Goal: Information Seeking & Learning: Learn about a topic

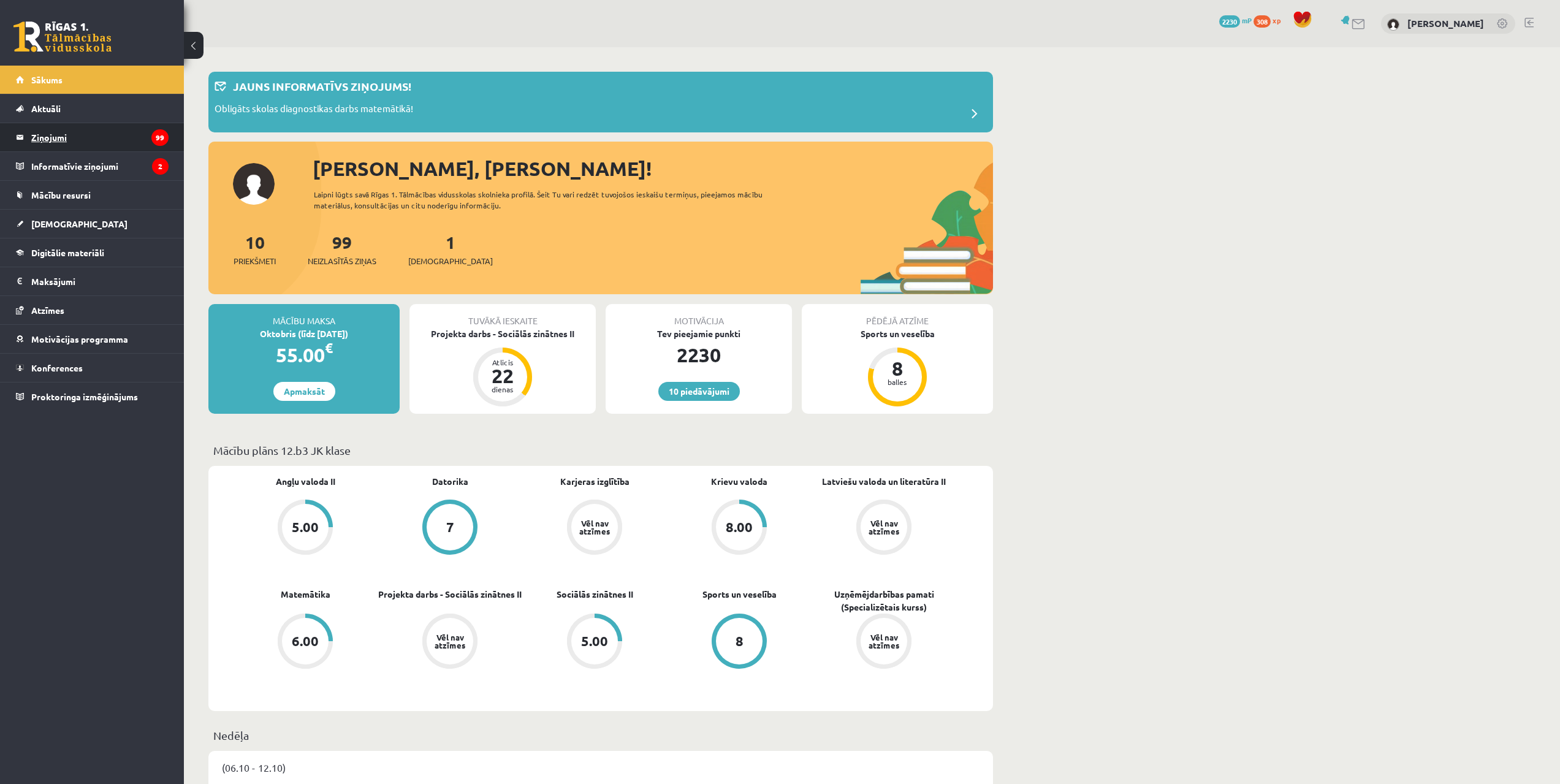
click at [162, 134] on icon "99" at bounding box center [159, 138] width 17 height 16
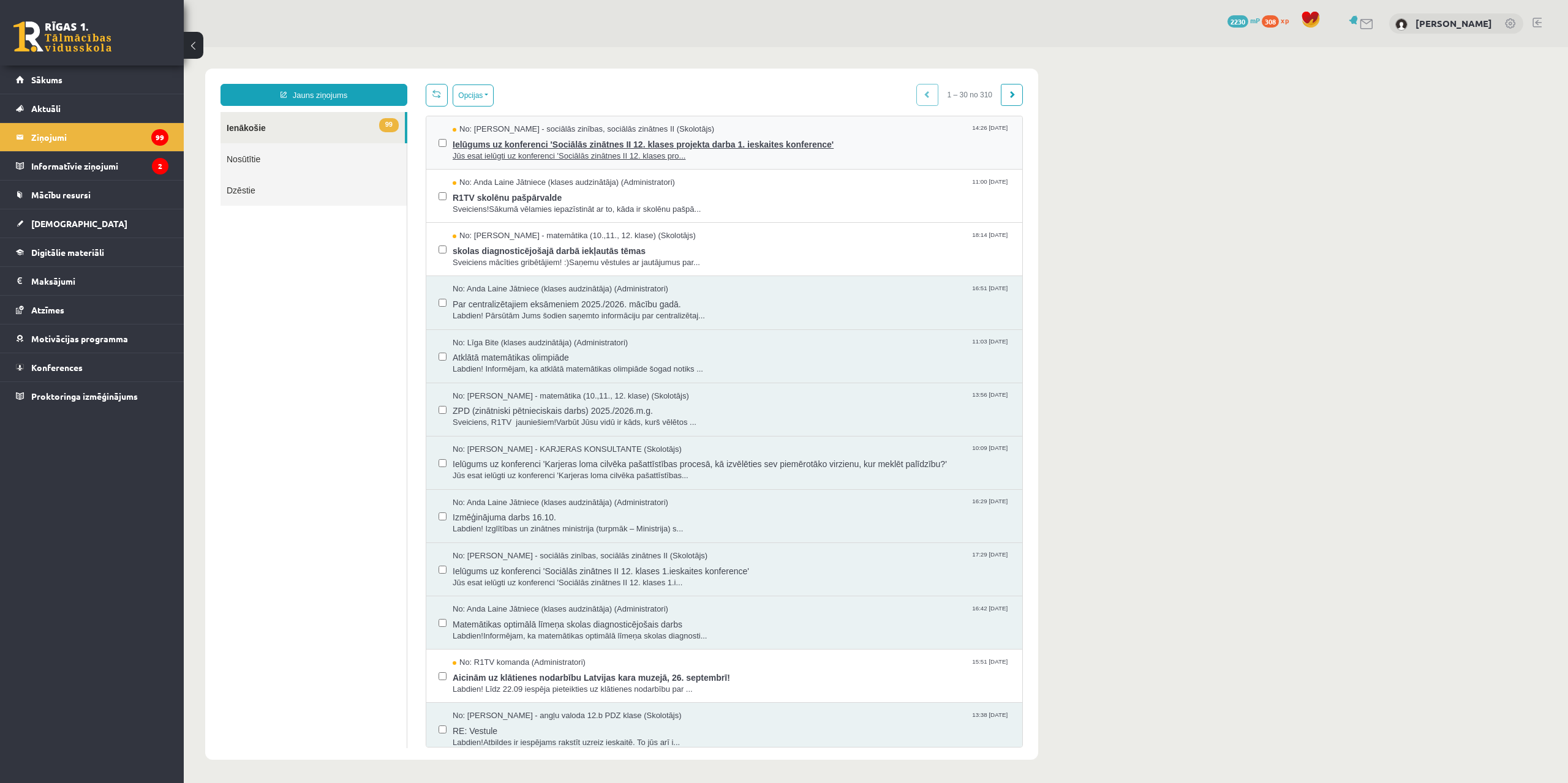
click at [653, 155] on span "Jūs esat ielūgti uz konferenci 'Sociālās zinātnes II 12. klases pro..." at bounding box center [732, 156] width 557 height 12
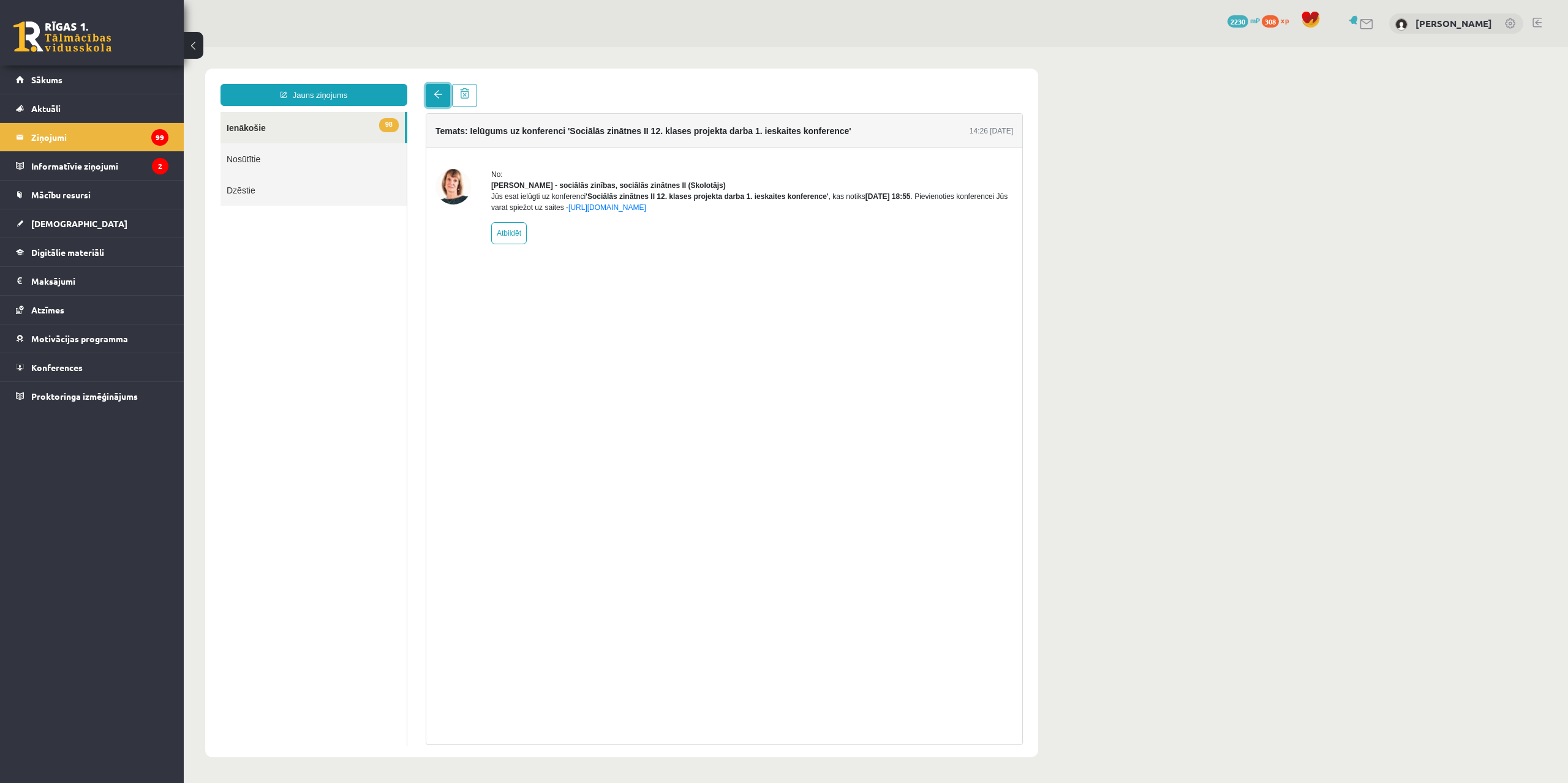
click at [436, 104] on link at bounding box center [437, 95] width 24 height 23
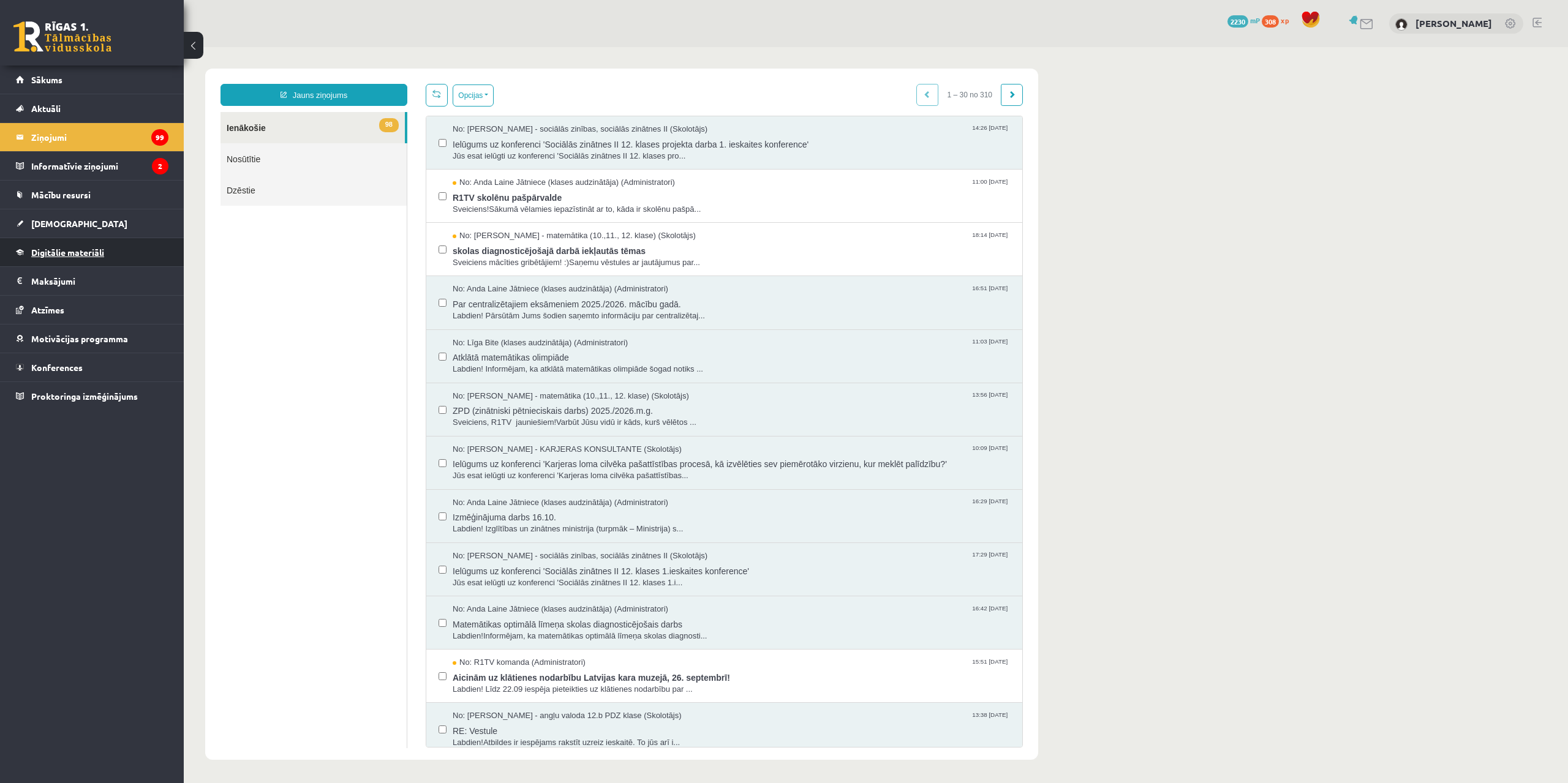
click at [124, 242] on link "Digitālie materiāli" at bounding box center [92, 252] width 152 height 28
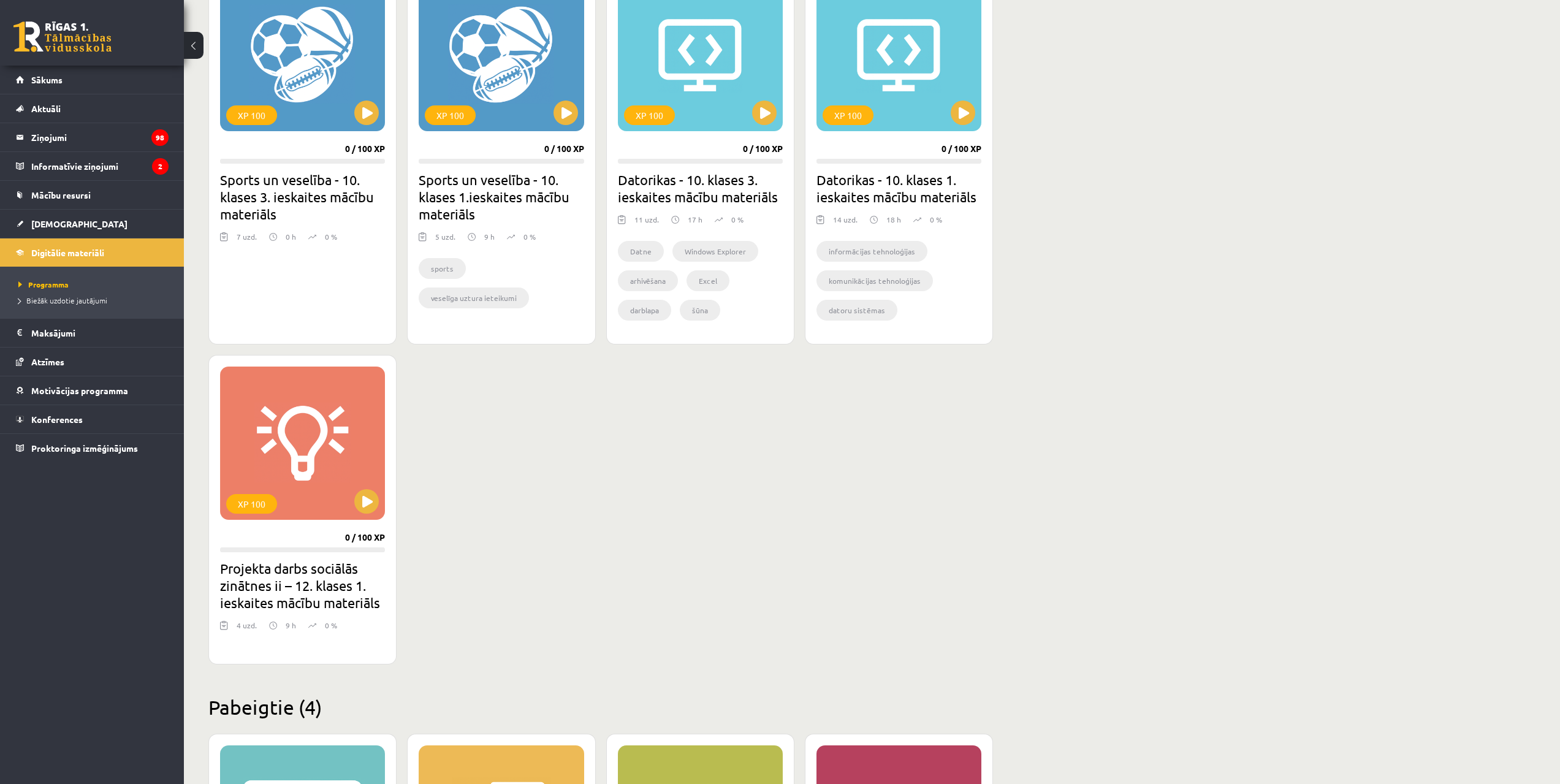
scroll to position [773, 0]
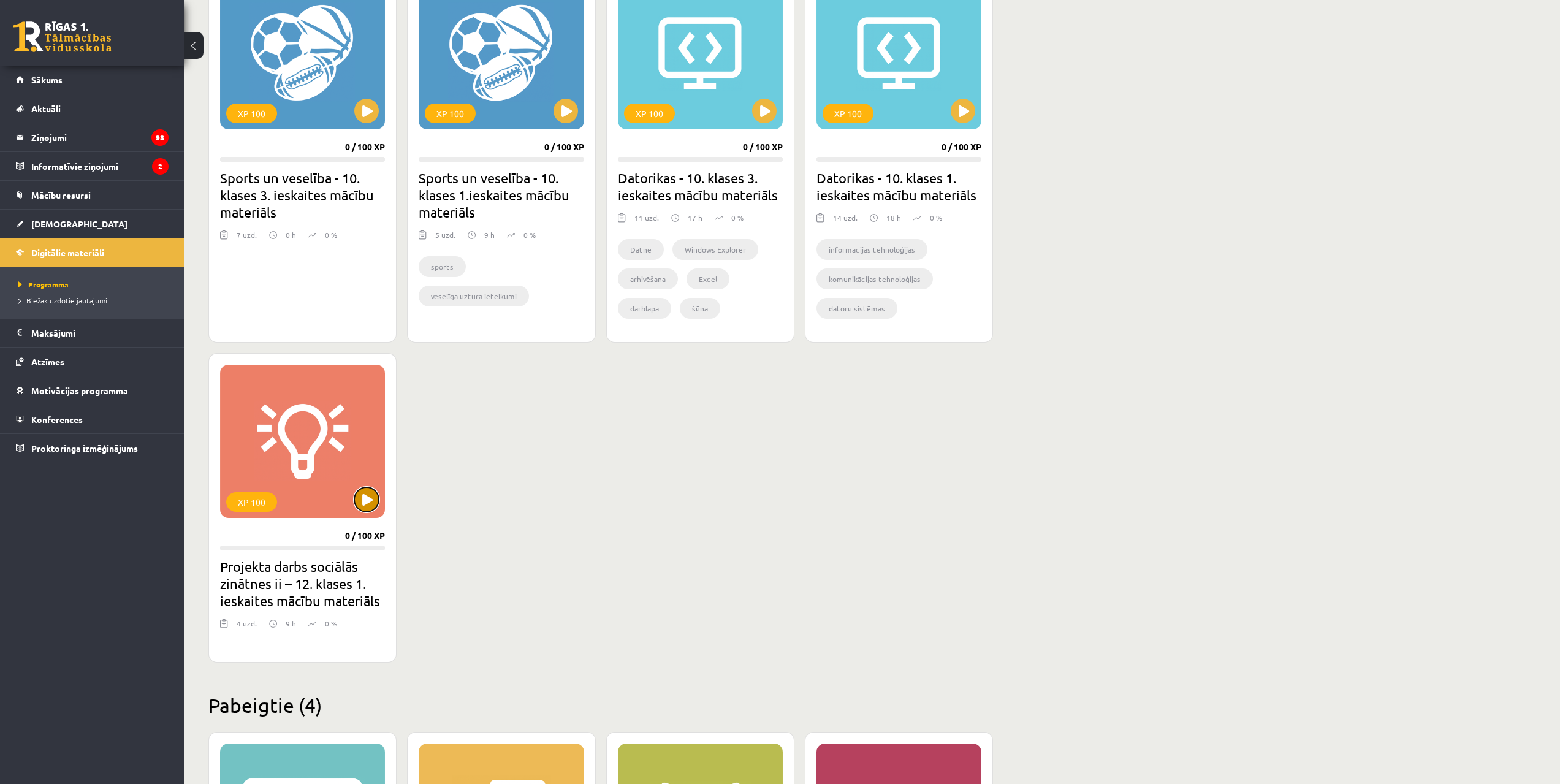
click at [366, 501] on button at bounding box center [366, 500] width 24 height 24
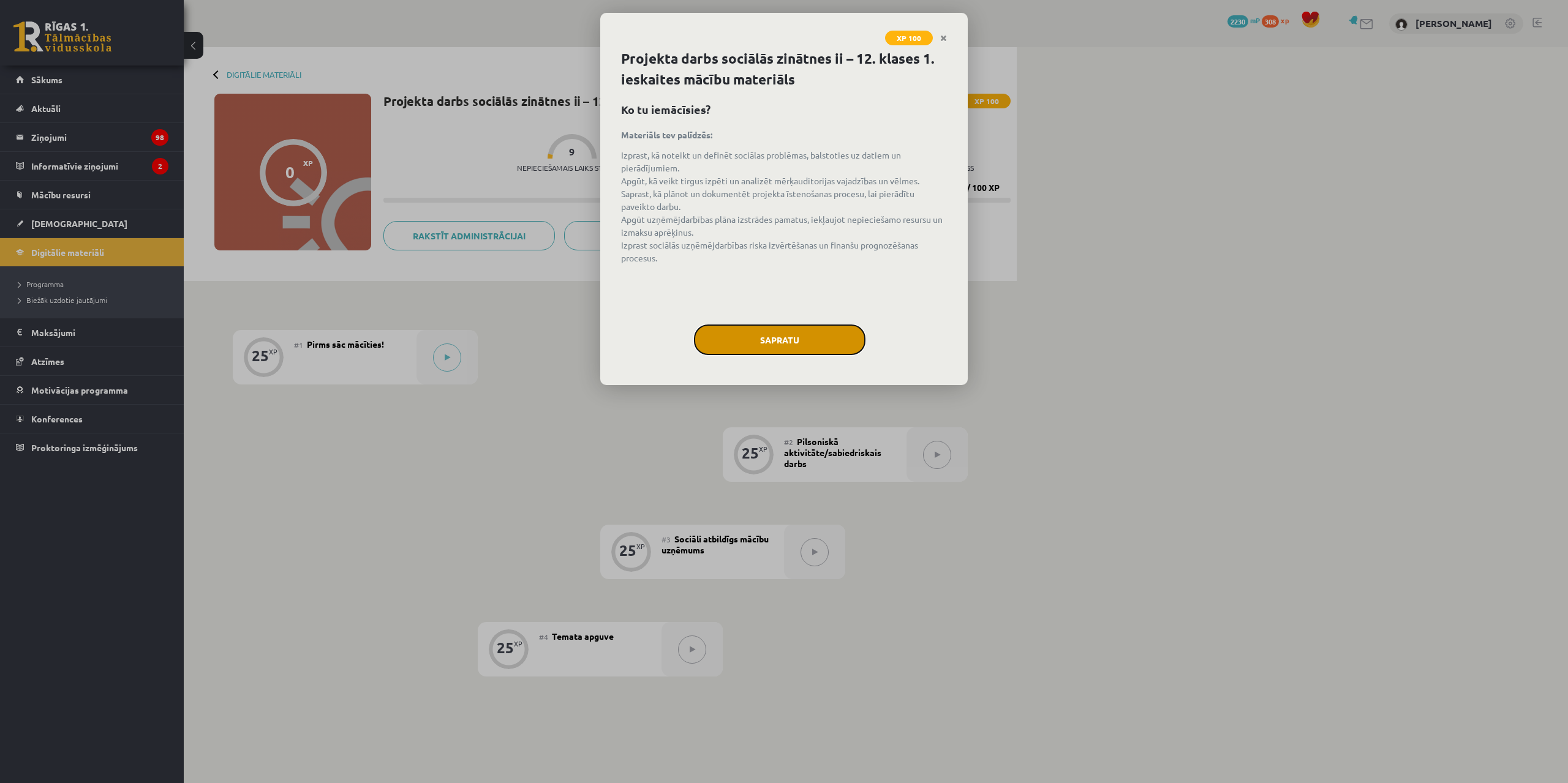
click at [791, 346] on button "Sapratu" at bounding box center [780, 340] width 172 height 31
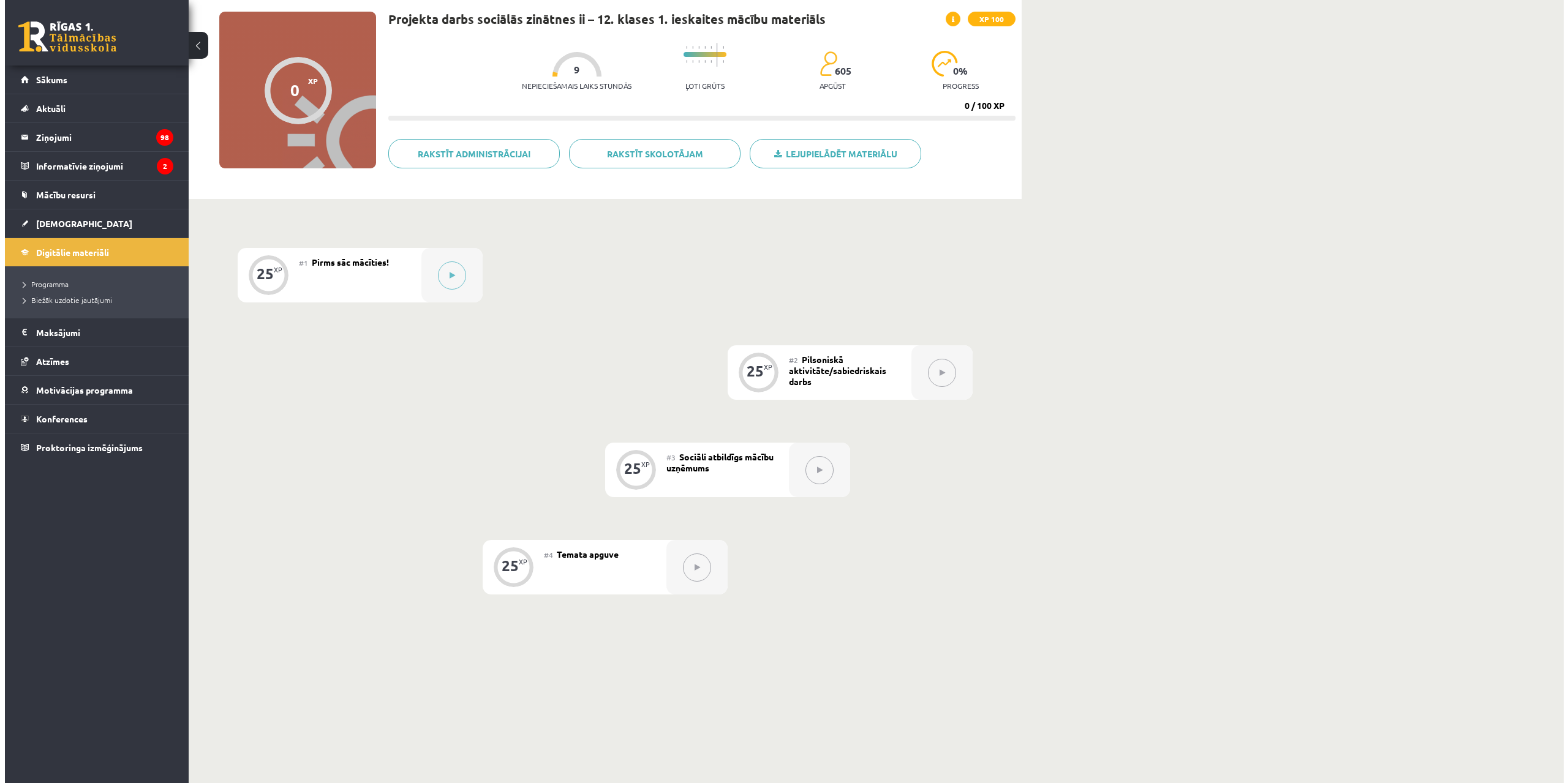
scroll to position [108, 0]
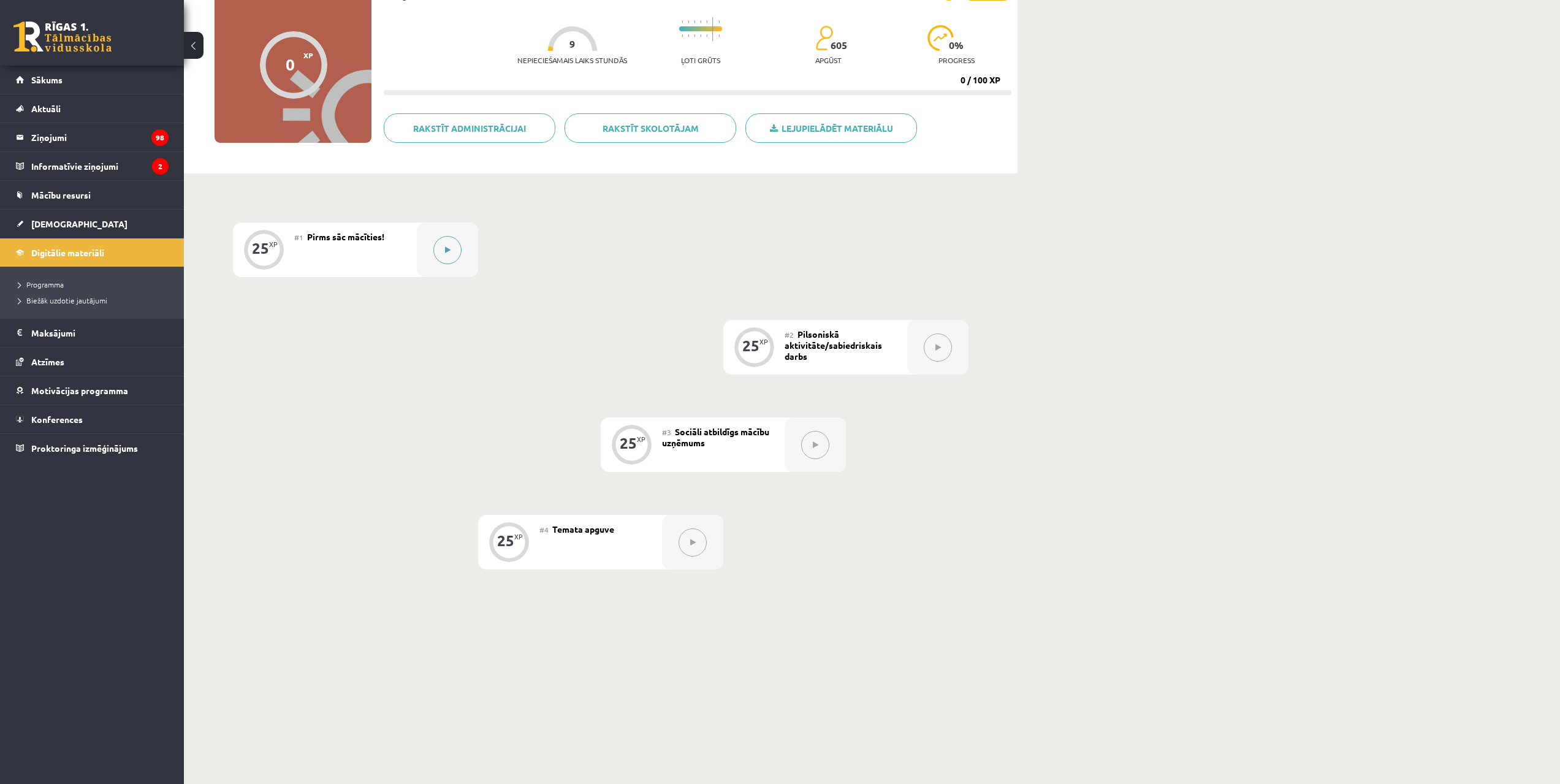
click at [447, 248] on icon at bounding box center [448, 250] width 6 height 8
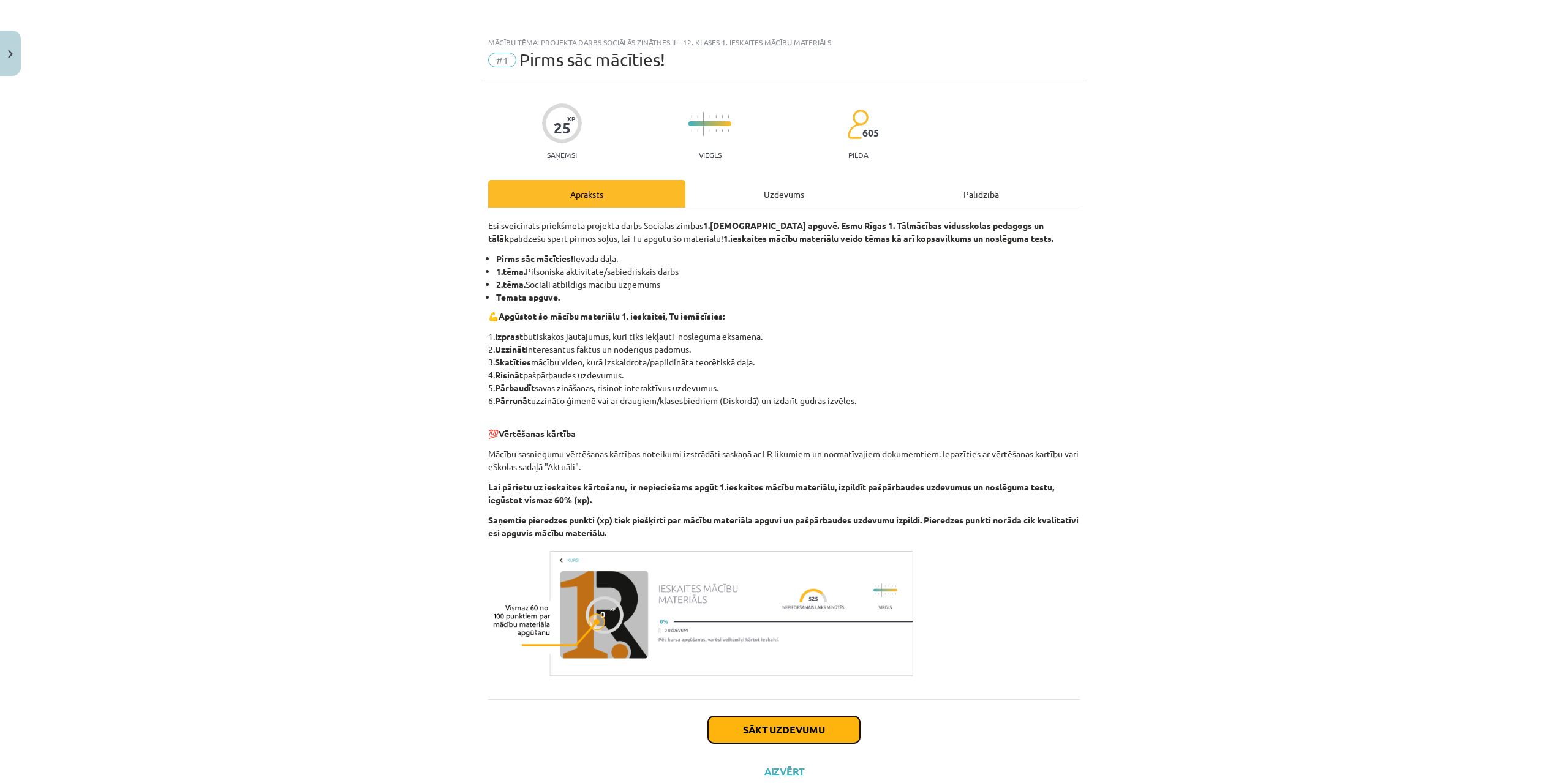
click at [755, 720] on button "Sākt uzdevumu" at bounding box center [783, 729] width 152 height 27
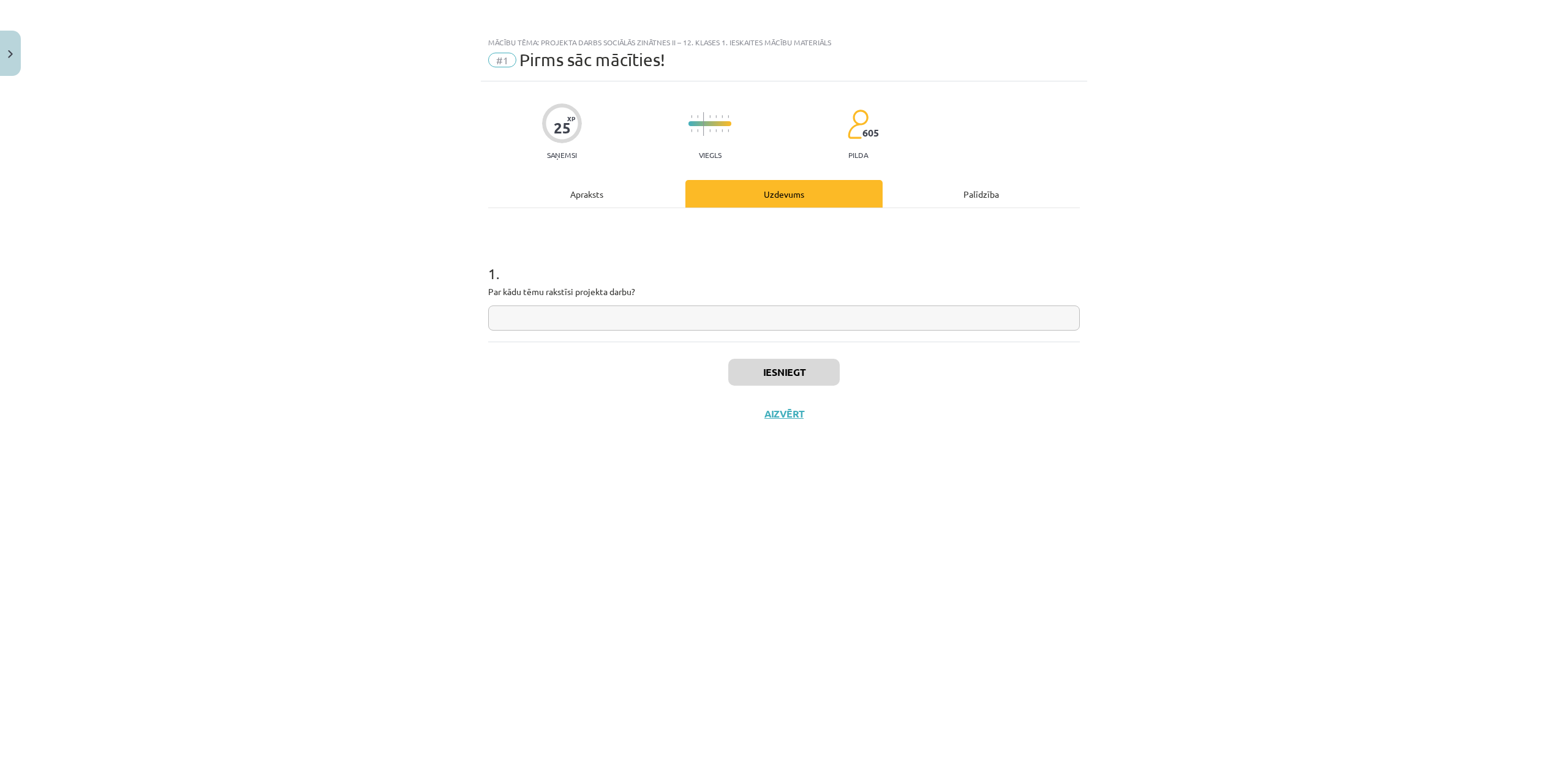
click at [542, 323] on input "text" at bounding box center [783, 318] width 592 height 25
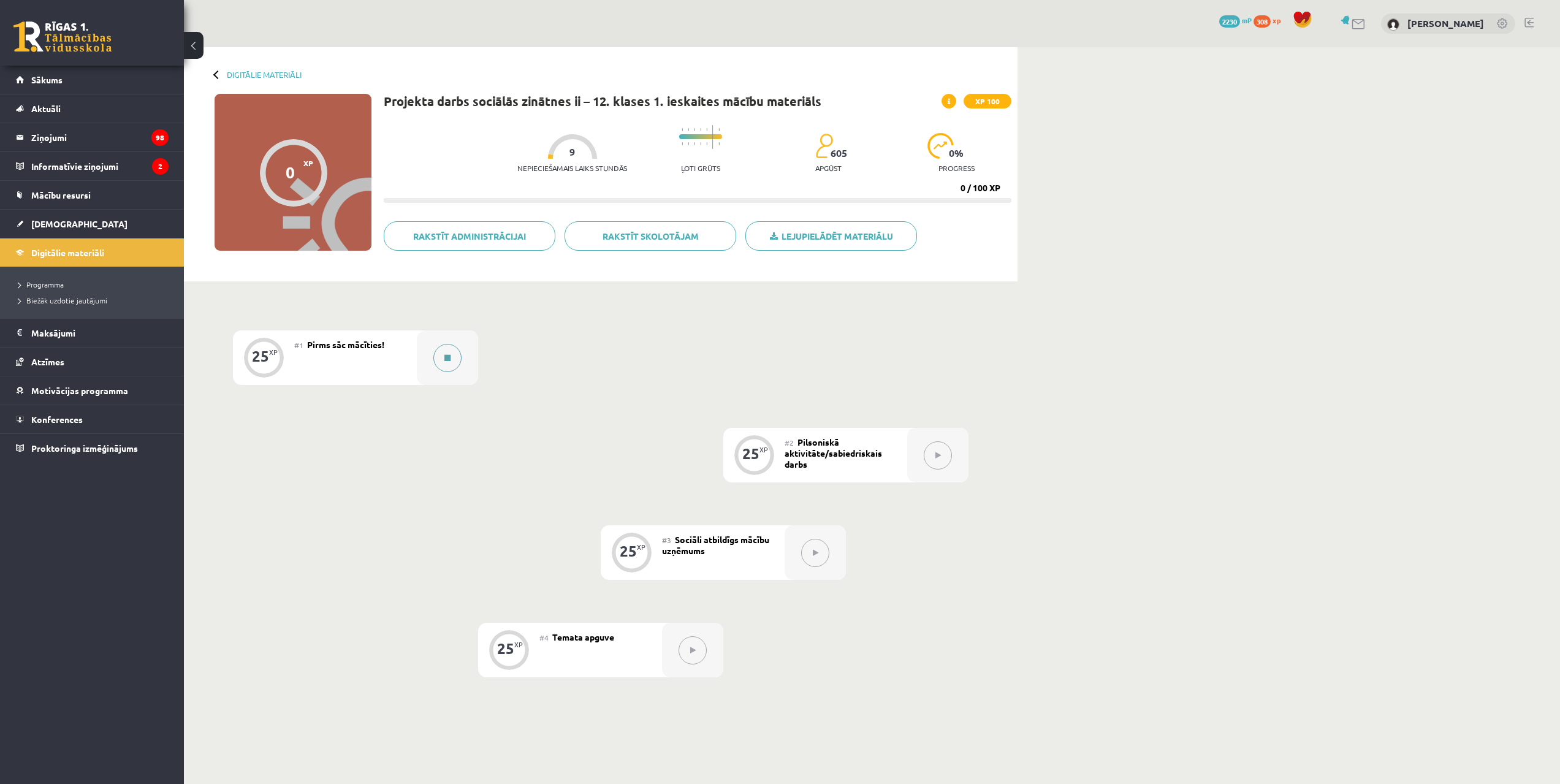
click at [457, 356] on button at bounding box center [447, 358] width 28 height 28
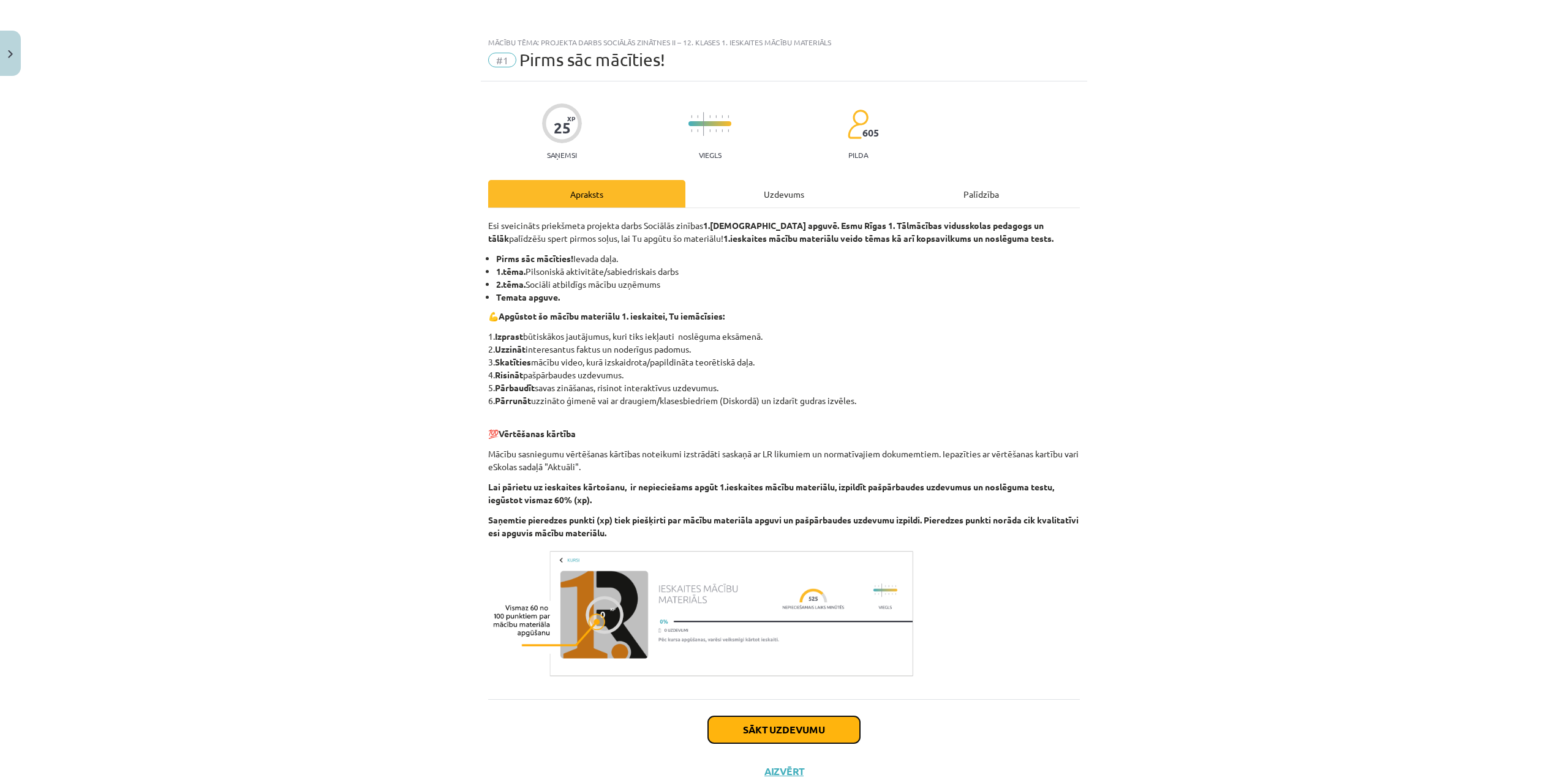
click at [803, 739] on button "Sākt uzdevumu" at bounding box center [783, 729] width 152 height 27
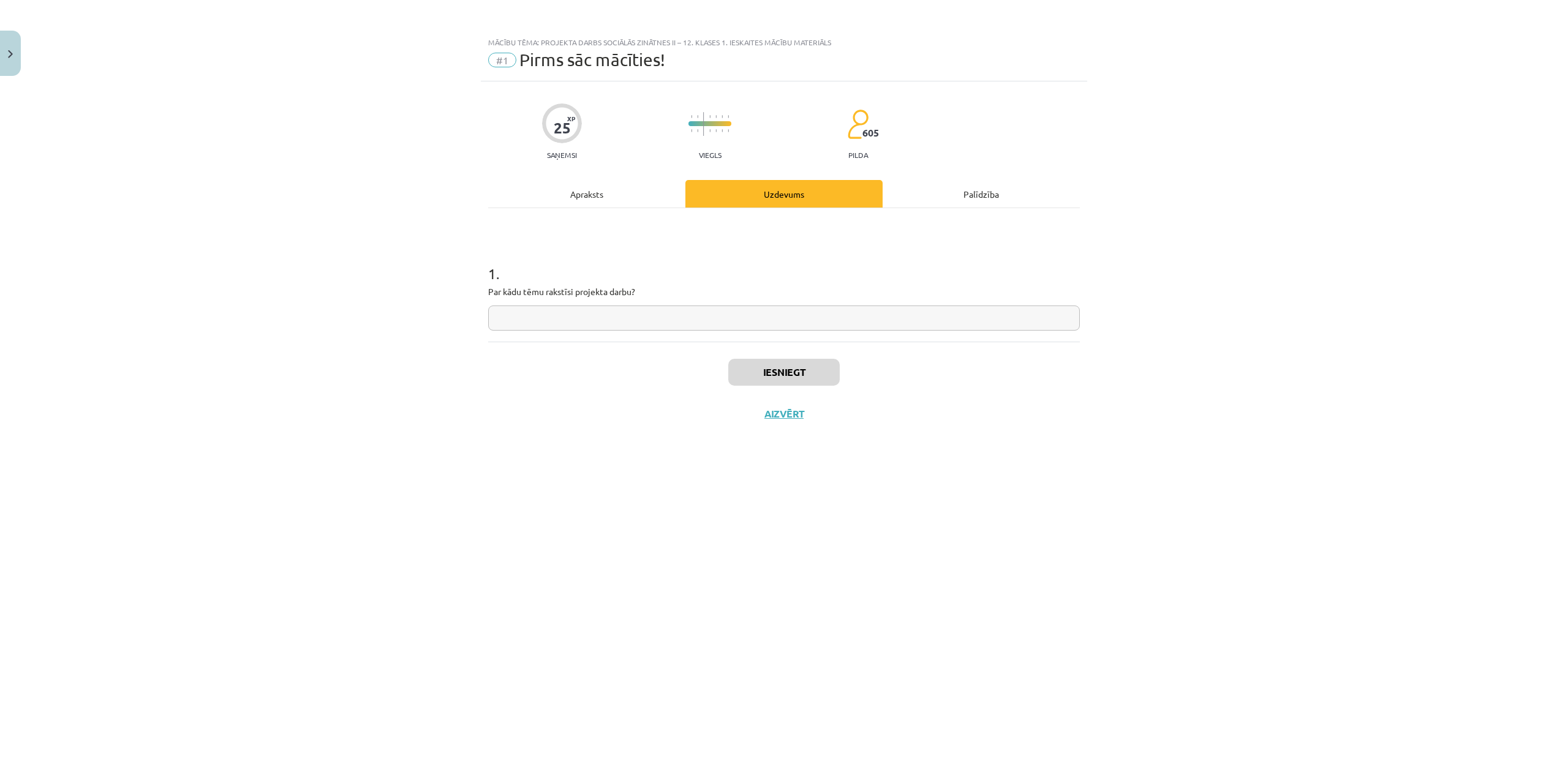
click at [553, 324] on input "text" at bounding box center [783, 318] width 592 height 25
type input "**********"
click at [757, 380] on button "Iesniegt" at bounding box center [784, 372] width 111 height 27
click at [770, 425] on button "Nākamā nodarbība" at bounding box center [784, 421] width 120 height 28
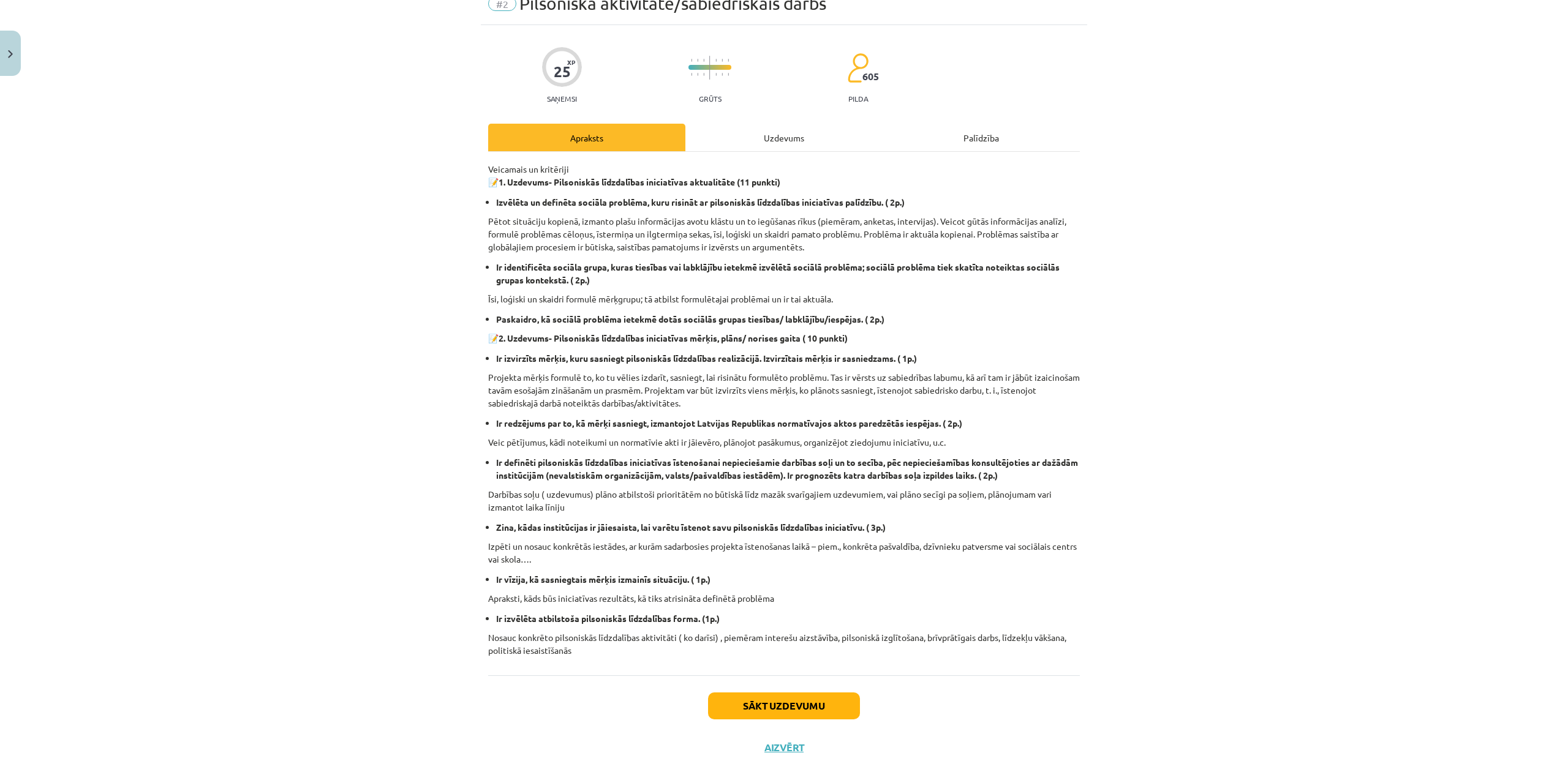
scroll to position [72, 0]
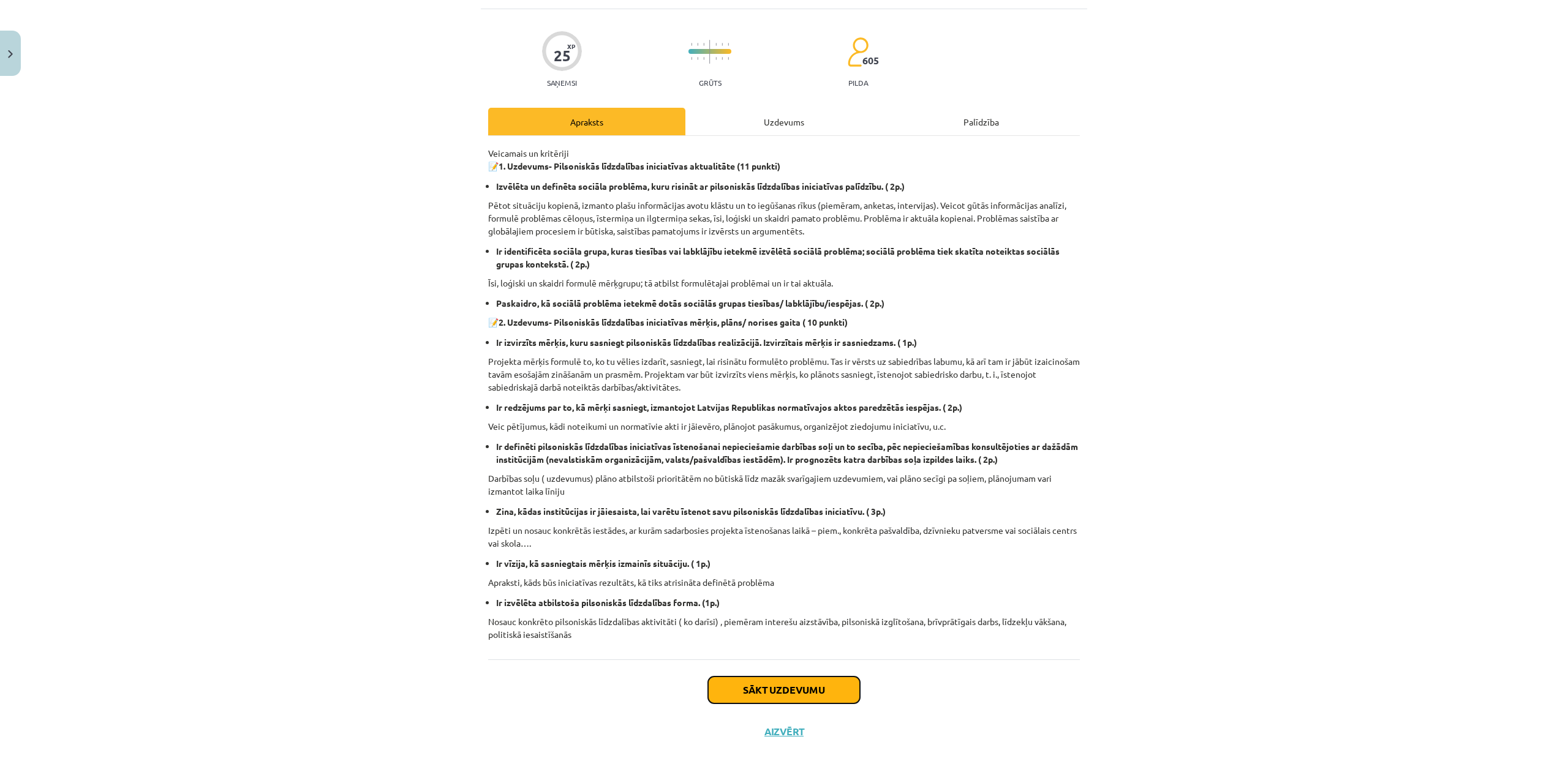
click at [746, 694] on button "Sākt uzdevumu" at bounding box center [783, 689] width 152 height 27
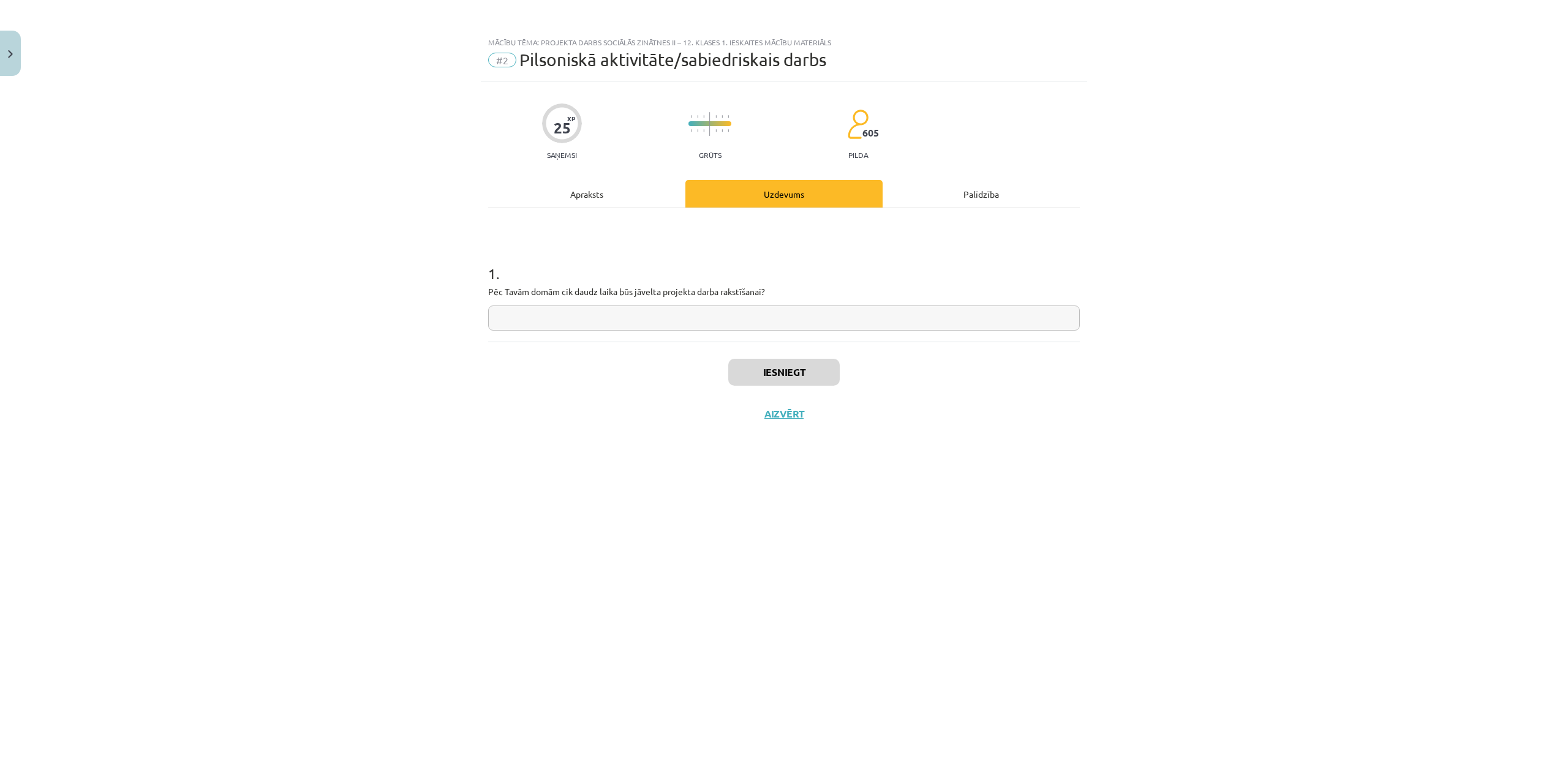
scroll to position [0, 0]
click at [695, 327] on input "text" at bounding box center [783, 318] width 592 height 25
type input "**********"
click at [801, 370] on button "Iesniegt" at bounding box center [784, 372] width 111 height 27
click at [767, 423] on button "Nākamā nodarbība" at bounding box center [784, 421] width 120 height 28
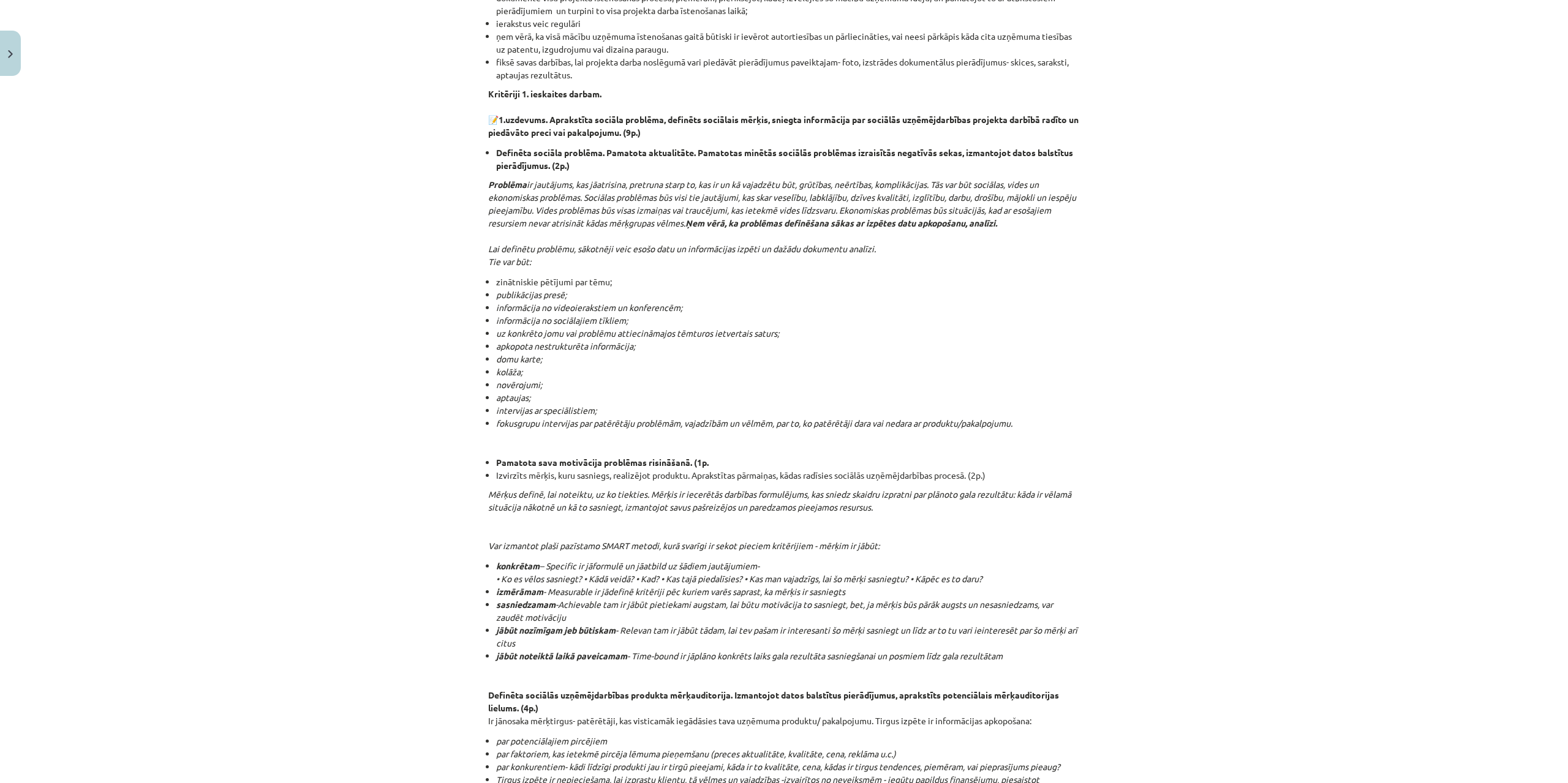
scroll to position [1076, 0]
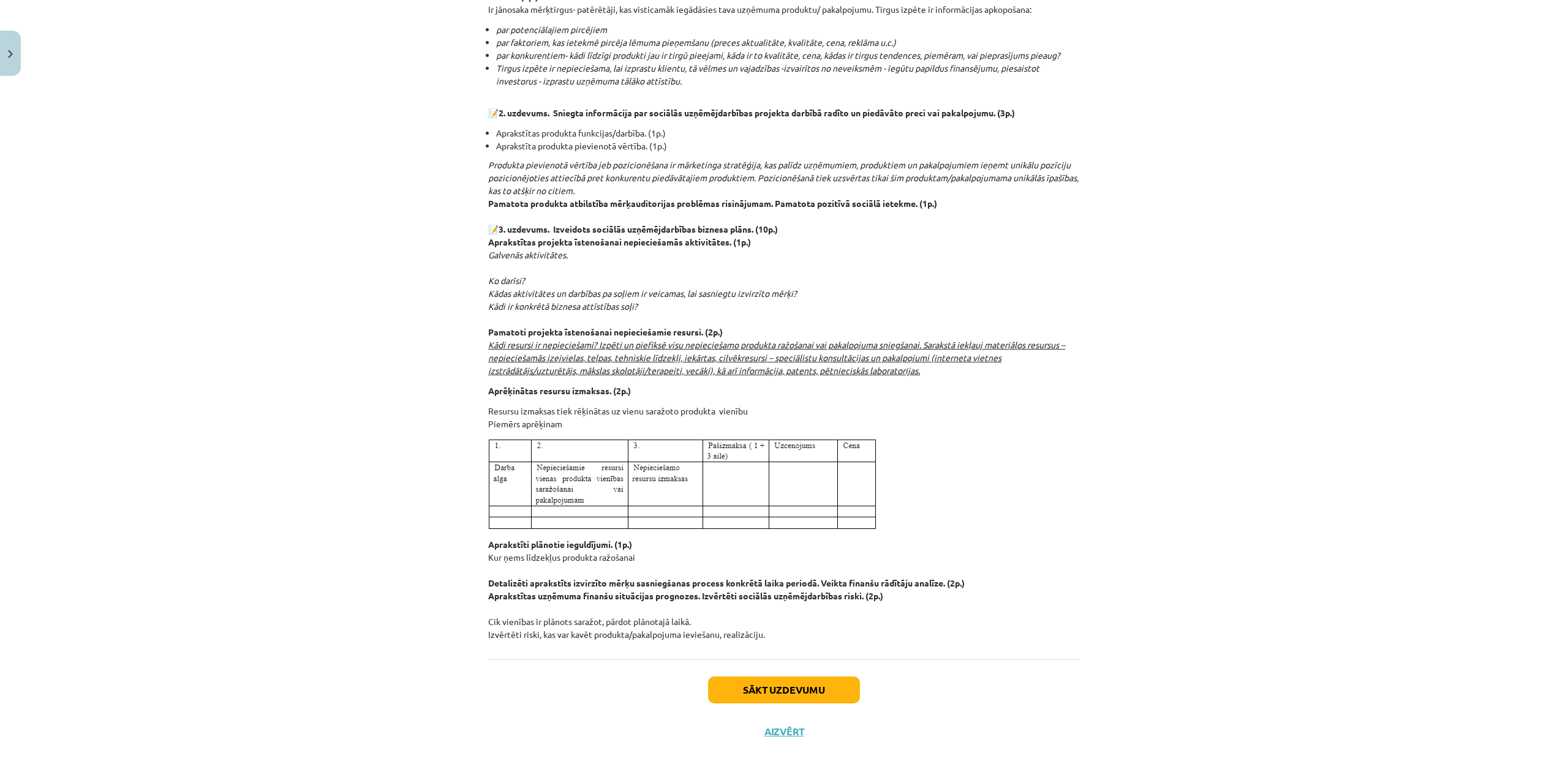
drag, startPoint x: 482, startPoint y: 222, endPoint x: 763, endPoint y: 645, distance: 507.8
click at [1321, 325] on div "Mācību tēma: Projekta darbs sociālās zinātnes ii – 12. klases 1. ieskaites mācī…" at bounding box center [784, 392] width 1568 height 783
click at [775, 694] on button "Sākt uzdevumu" at bounding box center [783, 689] width 152 height 27
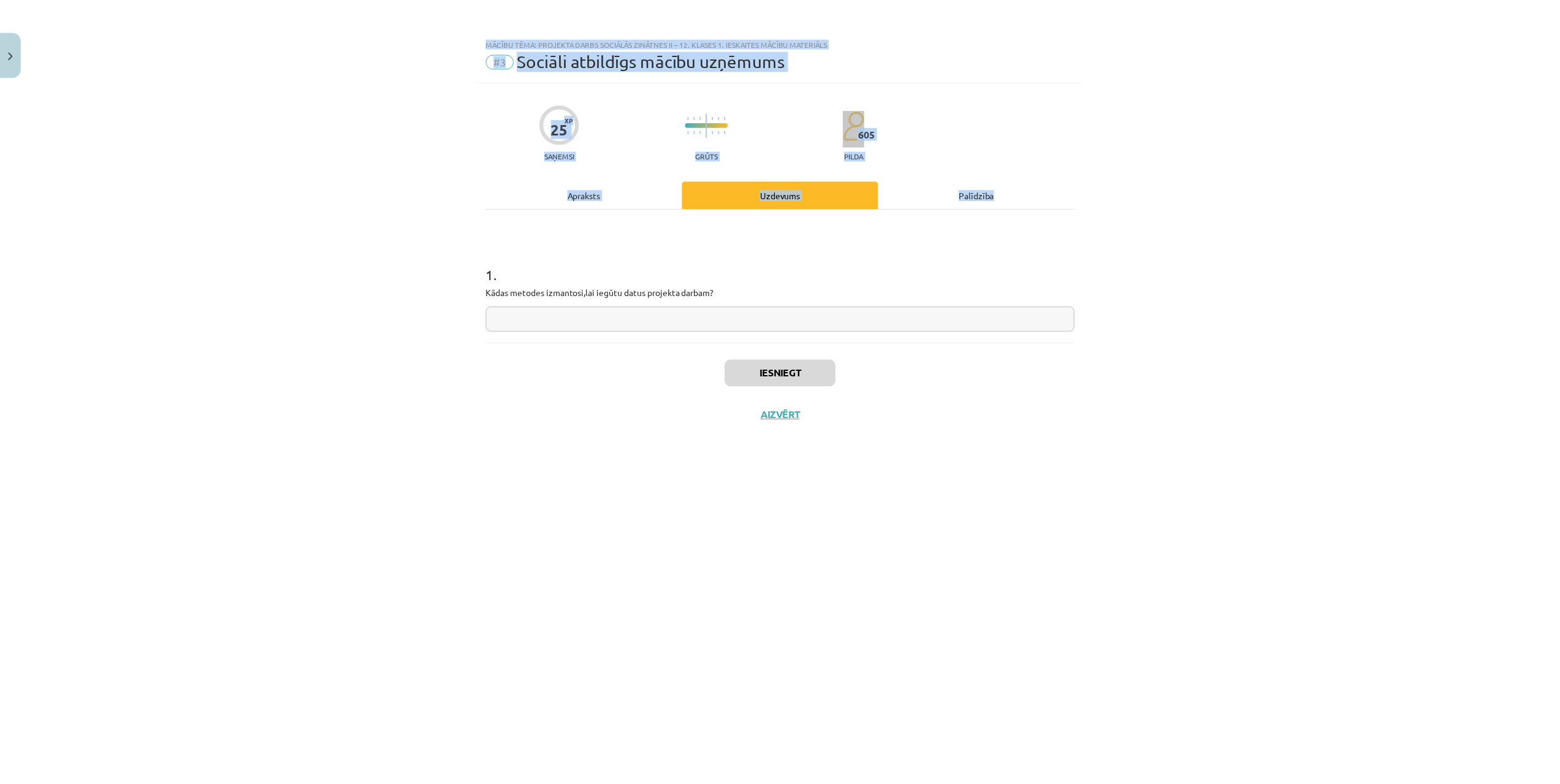
scroll to position [0, 0]
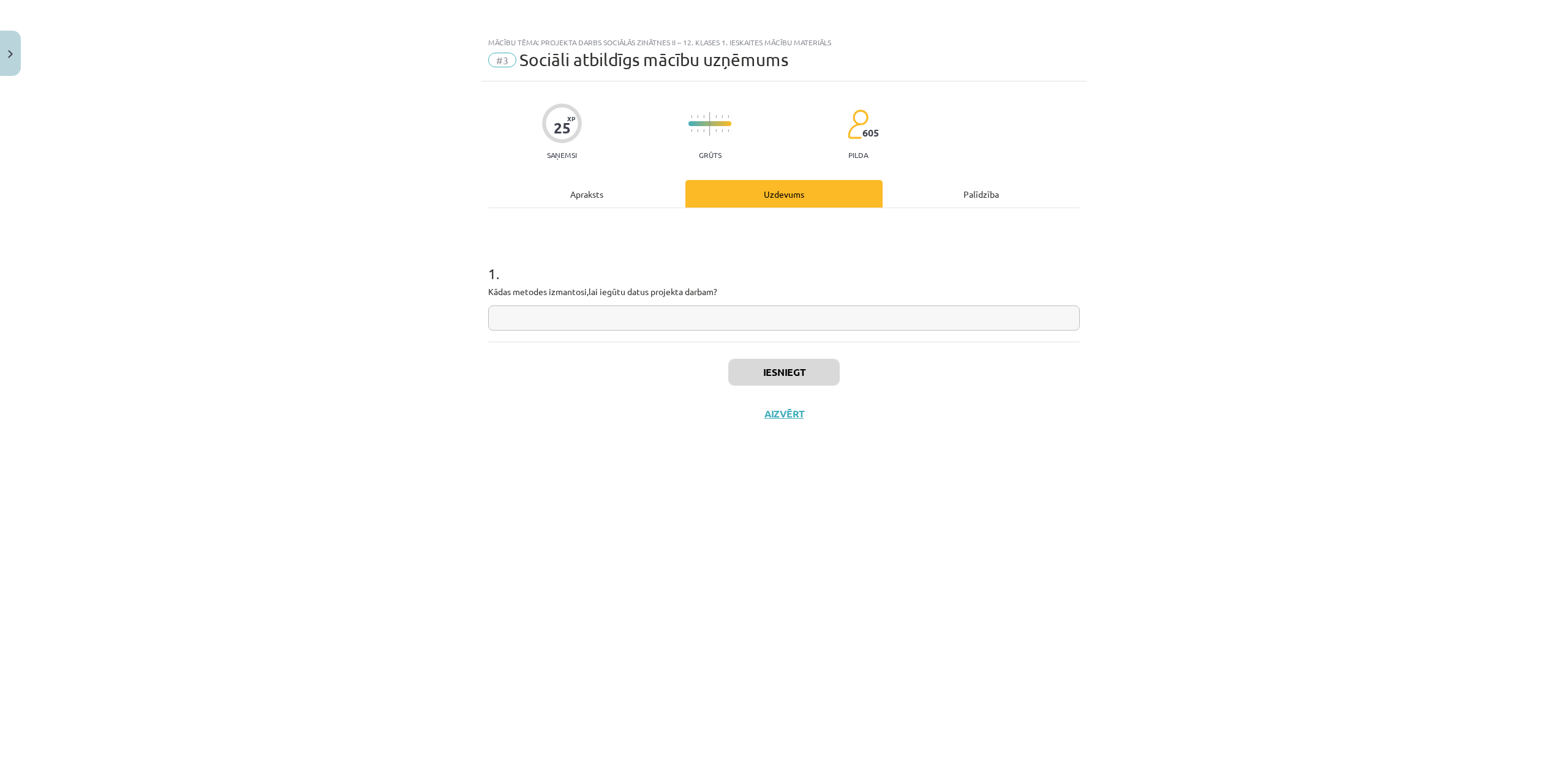
click at [593, 312] on input "text" at bounding box center [783, 318] width 592 height 25
type input "**********"
click at [785, 373] on button "Iesniegt" at bounding box center [784, 372] width 111 height 27
click at [780, 419] on button "Nākamā nodarbība" at bounding box center [784, 421] width 120 height 28
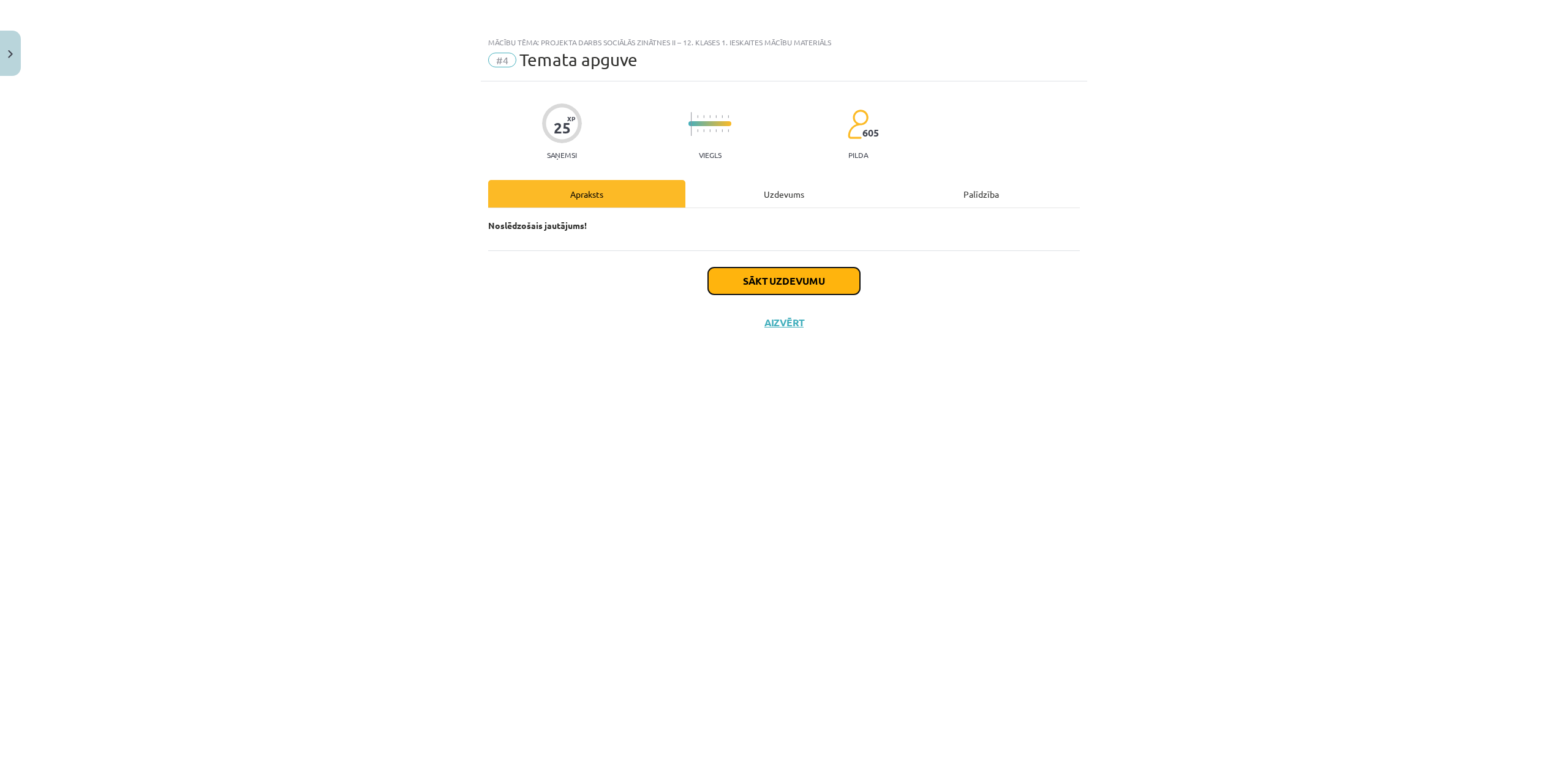
click at [720, 268] on button "Sākt uzdevumu" at bounding box center [783, 280] width 152 height 27
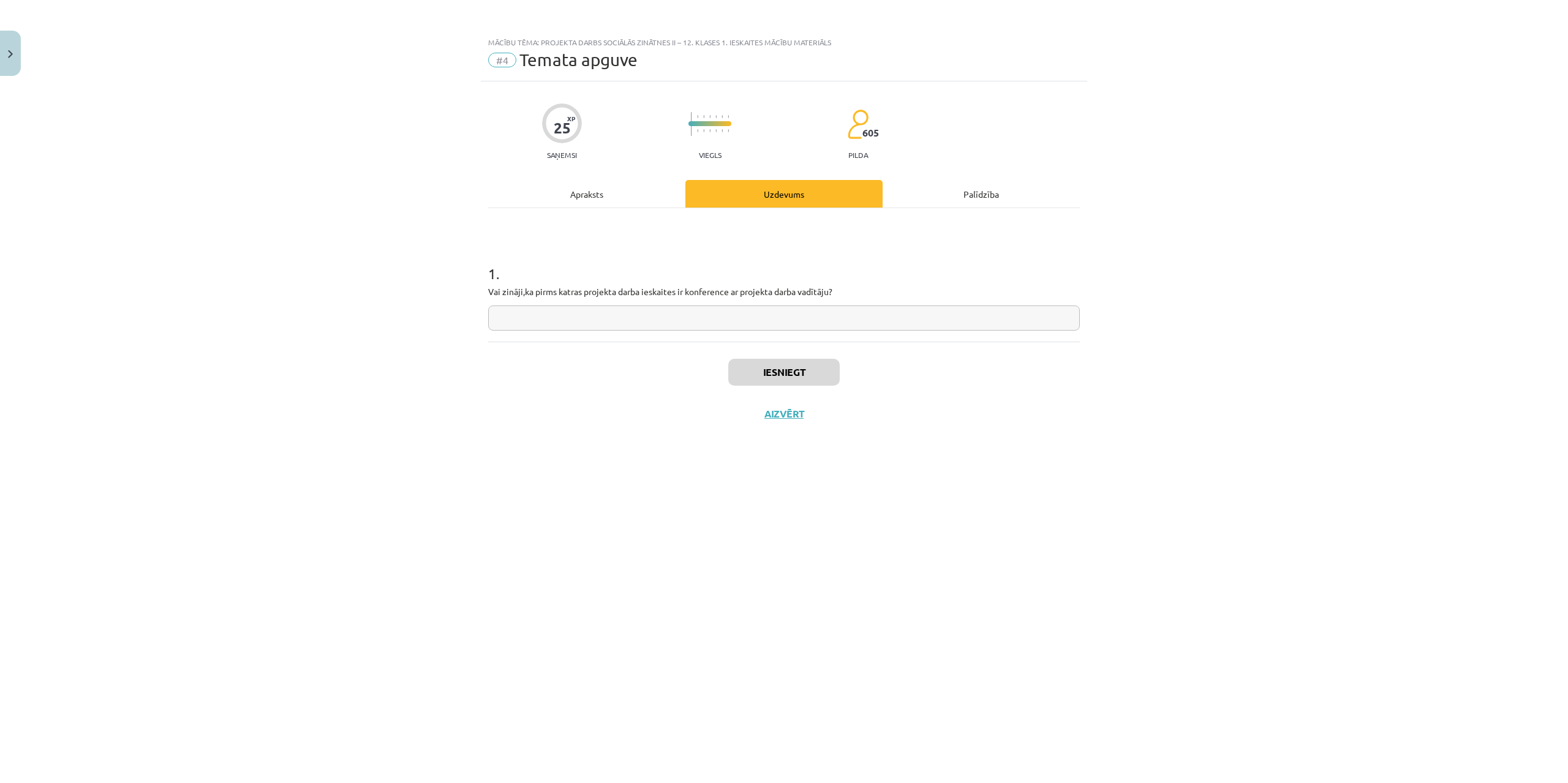
click at [553, 310] on input "text" at bounding box center [783, 318] width 592 height 25
type input "**"
click at [785, 382] on button "Iesniegt" at bounding box center [784, 372] width 111 height 27
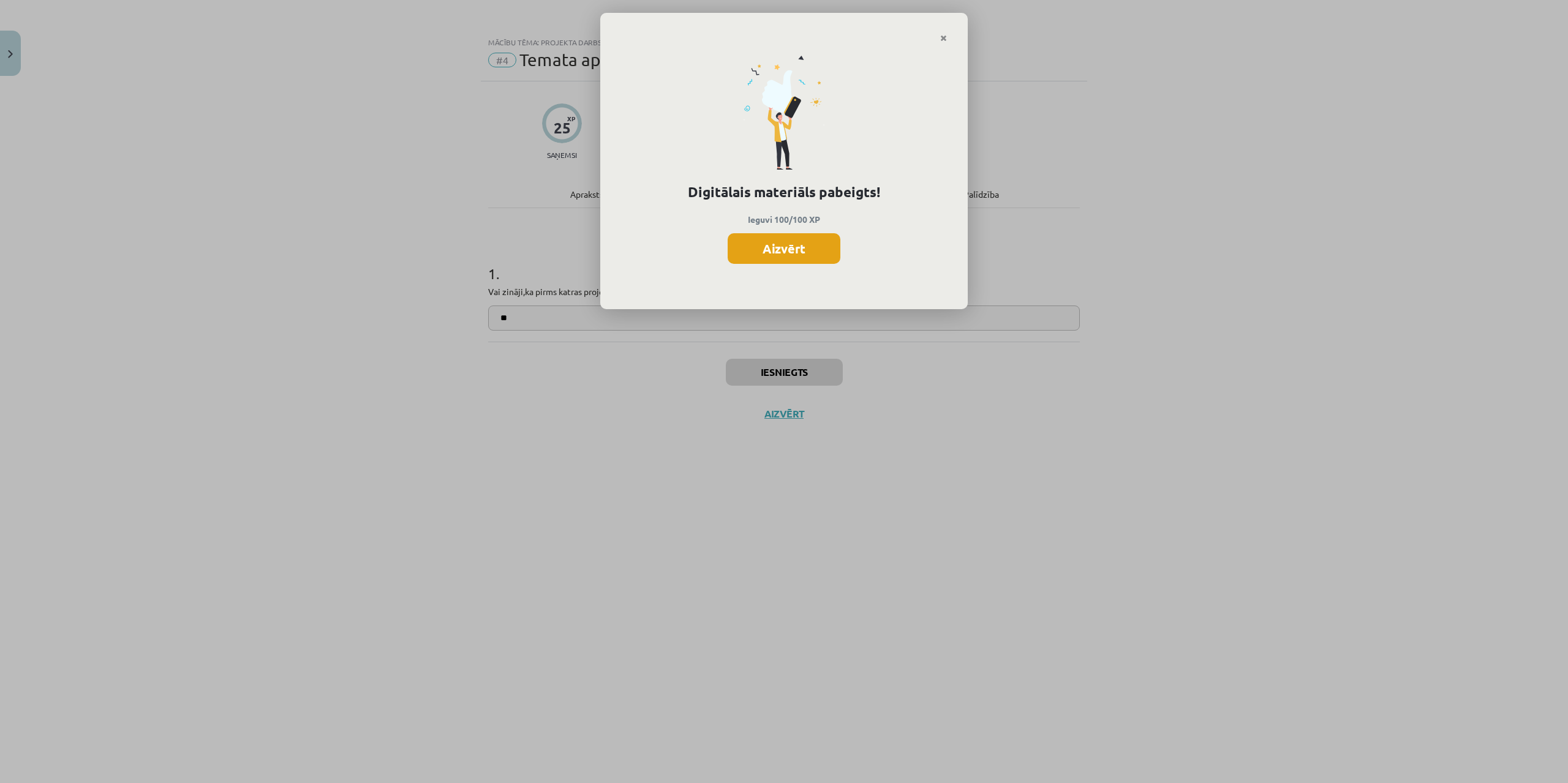
click at [798, 234] on button "Aizvērt" at bounding box center [784, 249] width 112 height 31
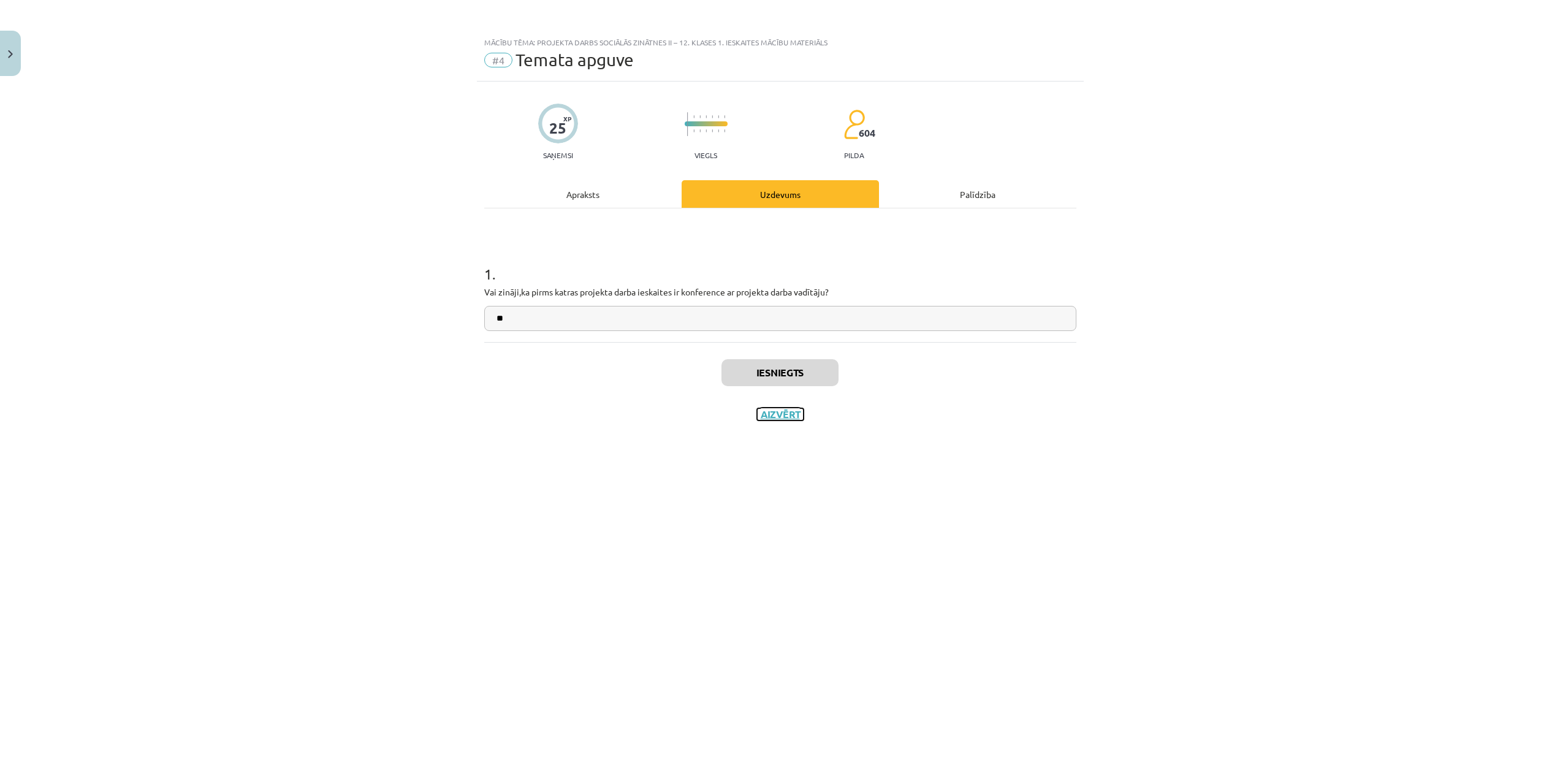
click at [793, 418] on button "Aizvērt" at bounding box center [780, 415] width 47 height 13
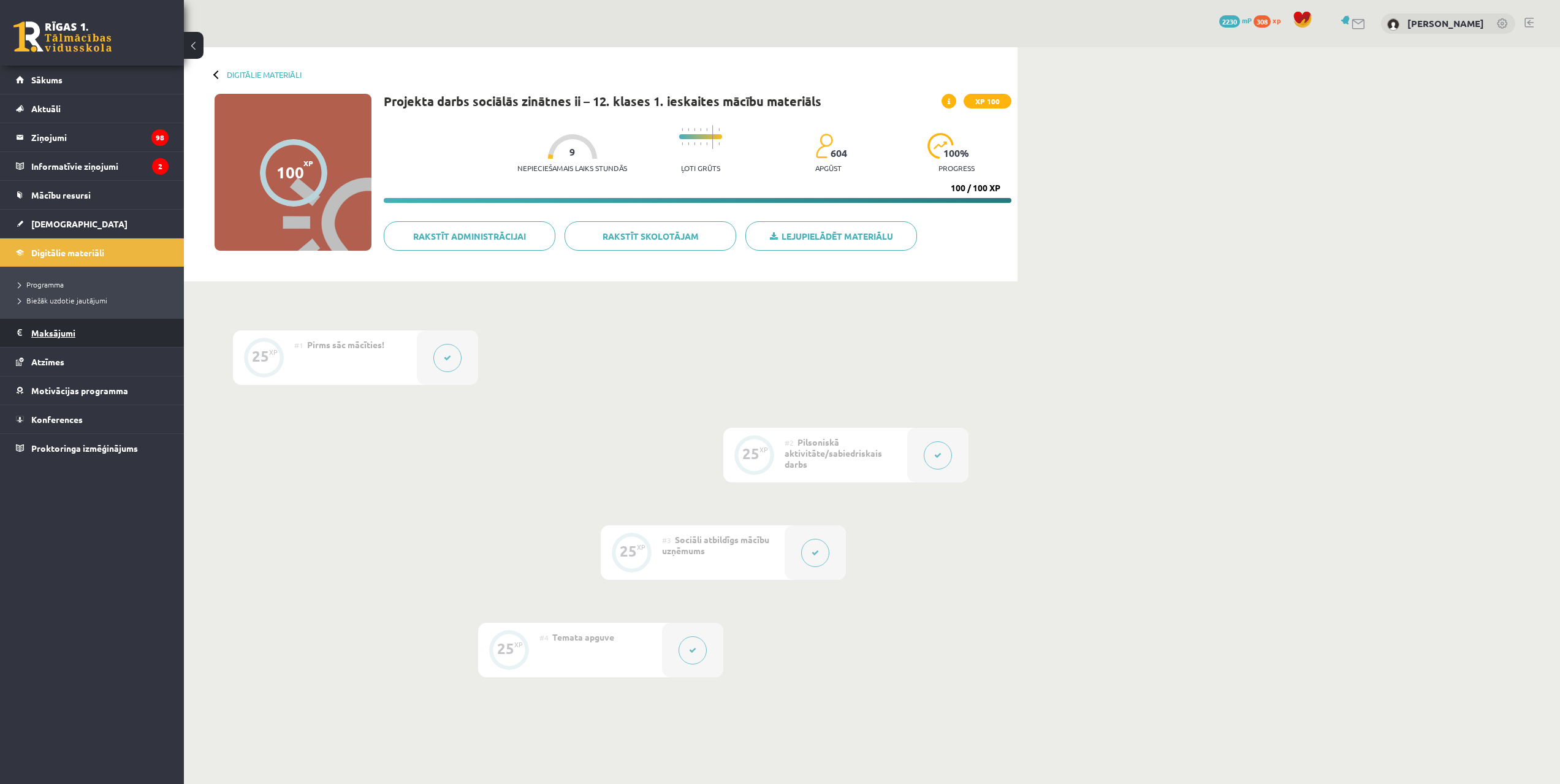
click at [100, 336] on legend "Maksājumi 0" at bounding box center [100, 333] width 138 height 28
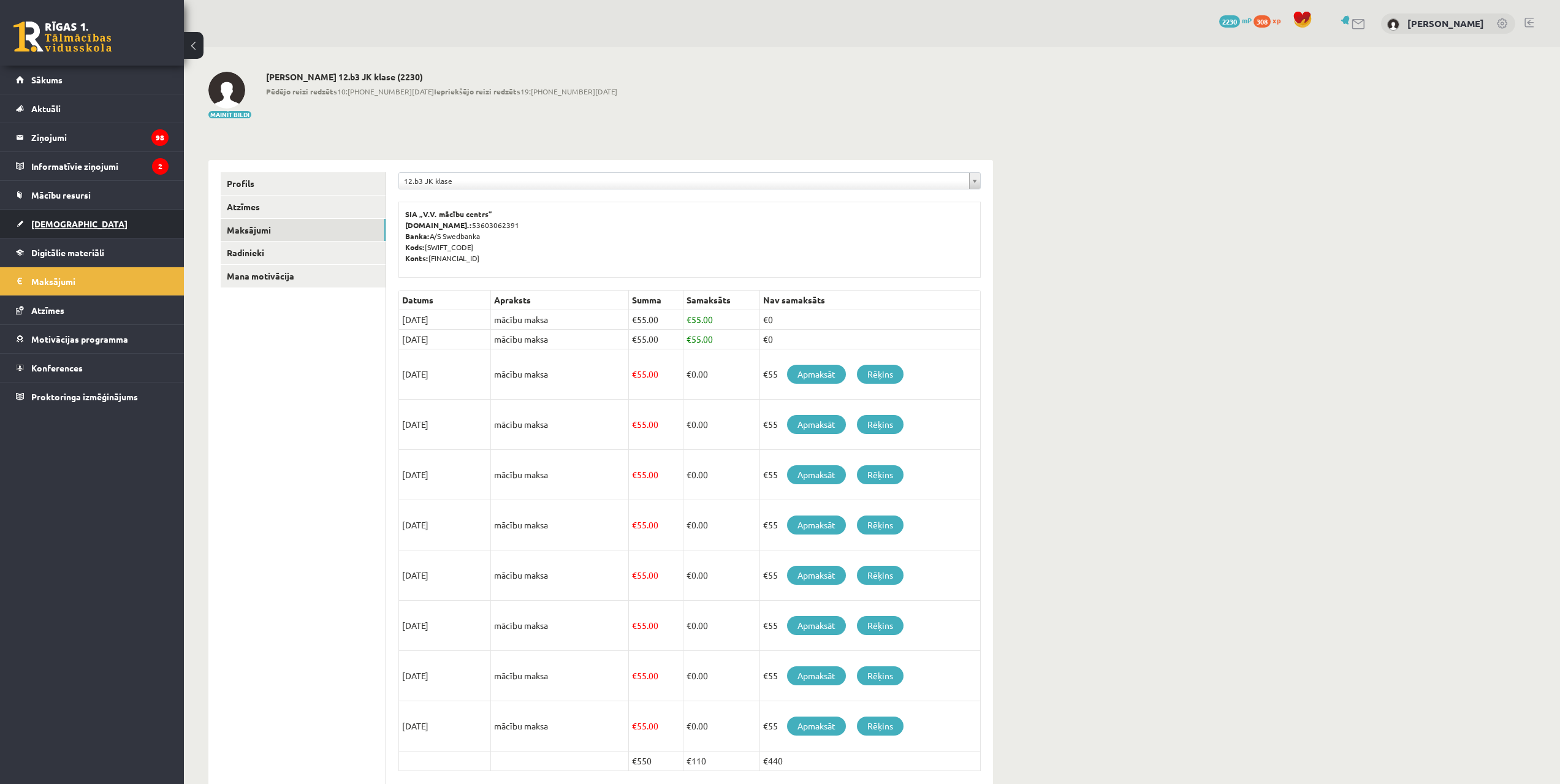
click at [93, 232] on link "[DEMOGRAPHIC_DATA]" at bounding box center [92, 223] width 153 height 28
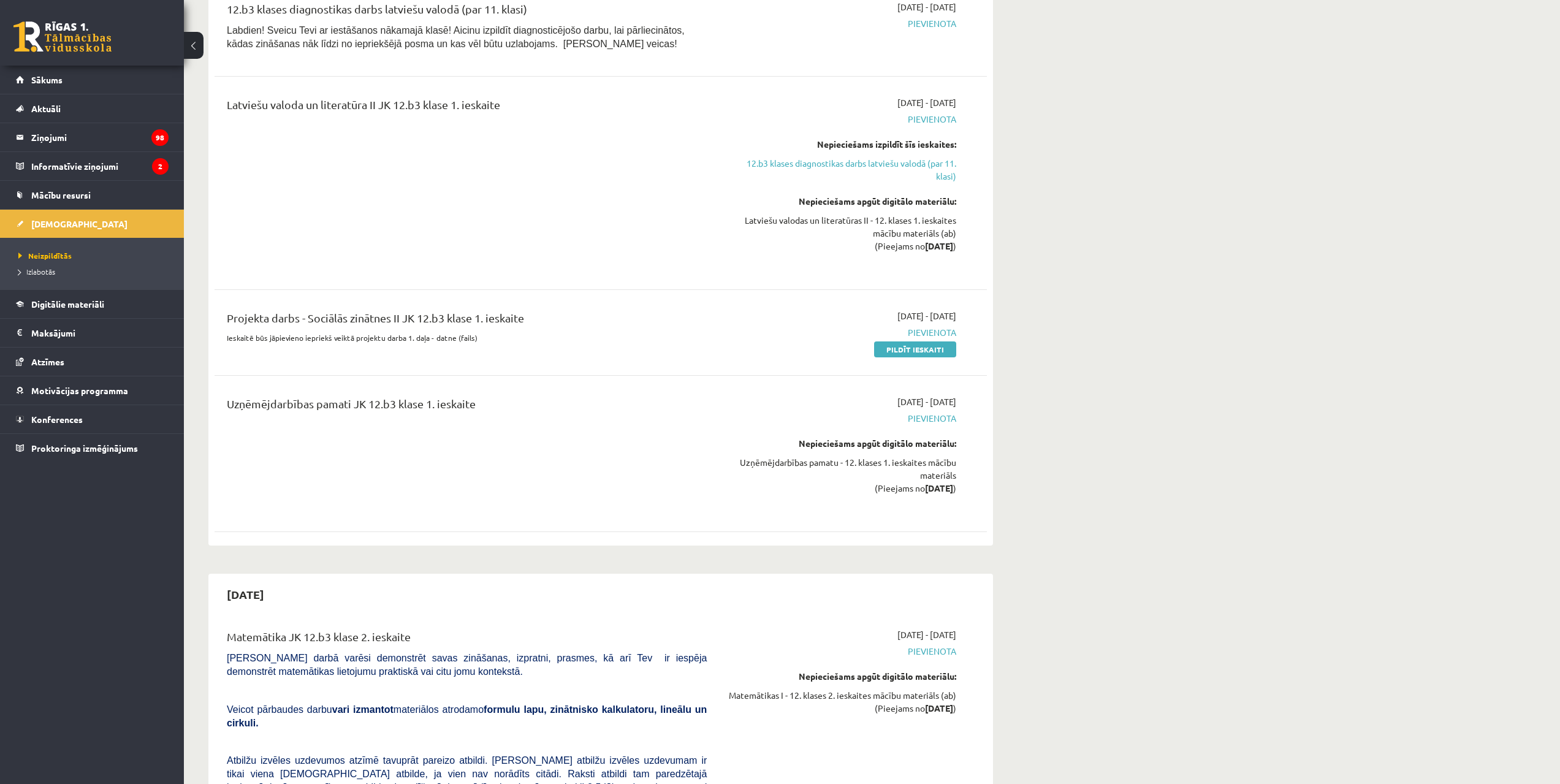
scroll to position [184, 0]
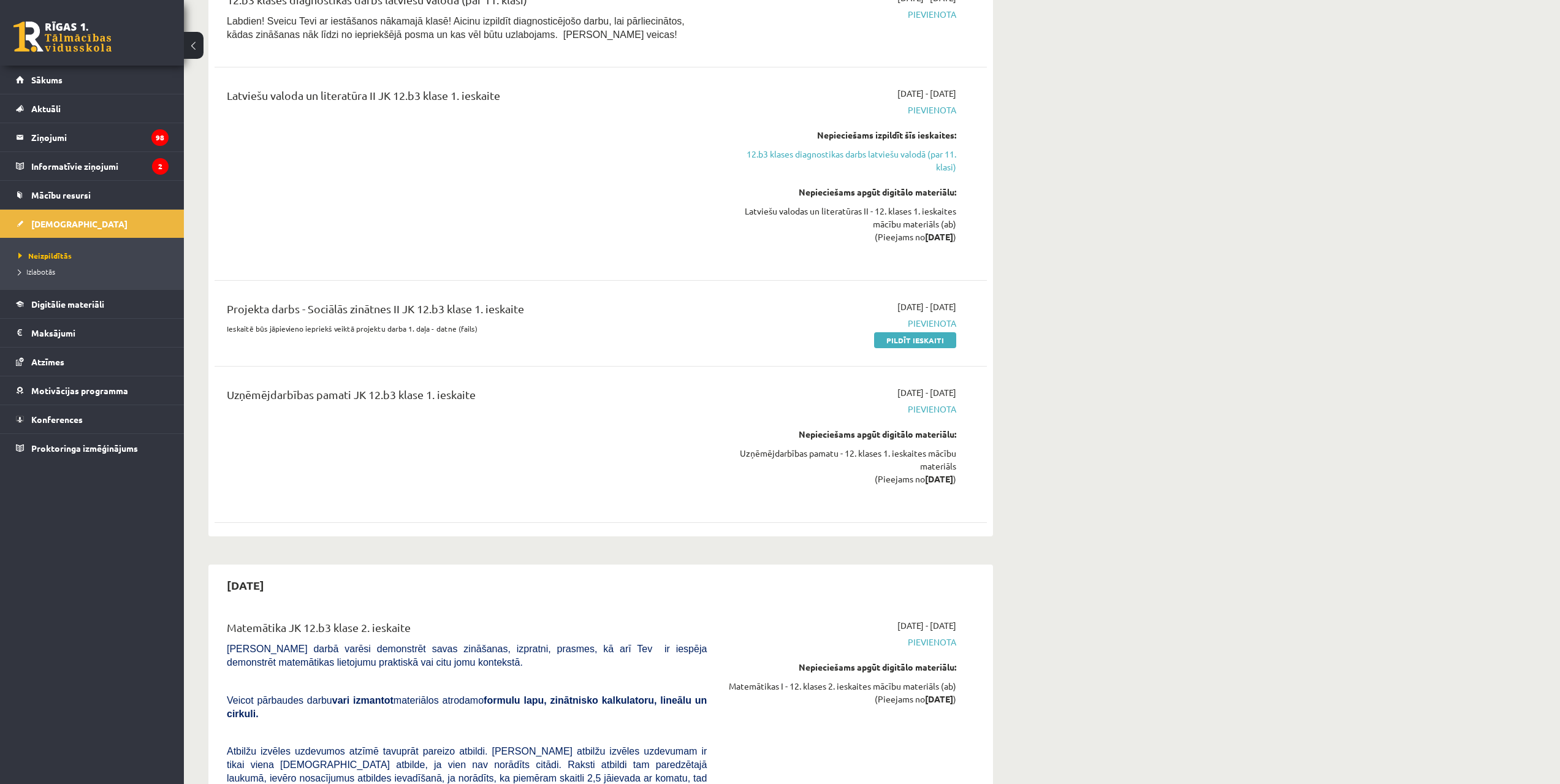
click at [16, 209] on link "[DEMOGRAPHIC_DATA]" at bounding box center [92, 223] width 153 height 28
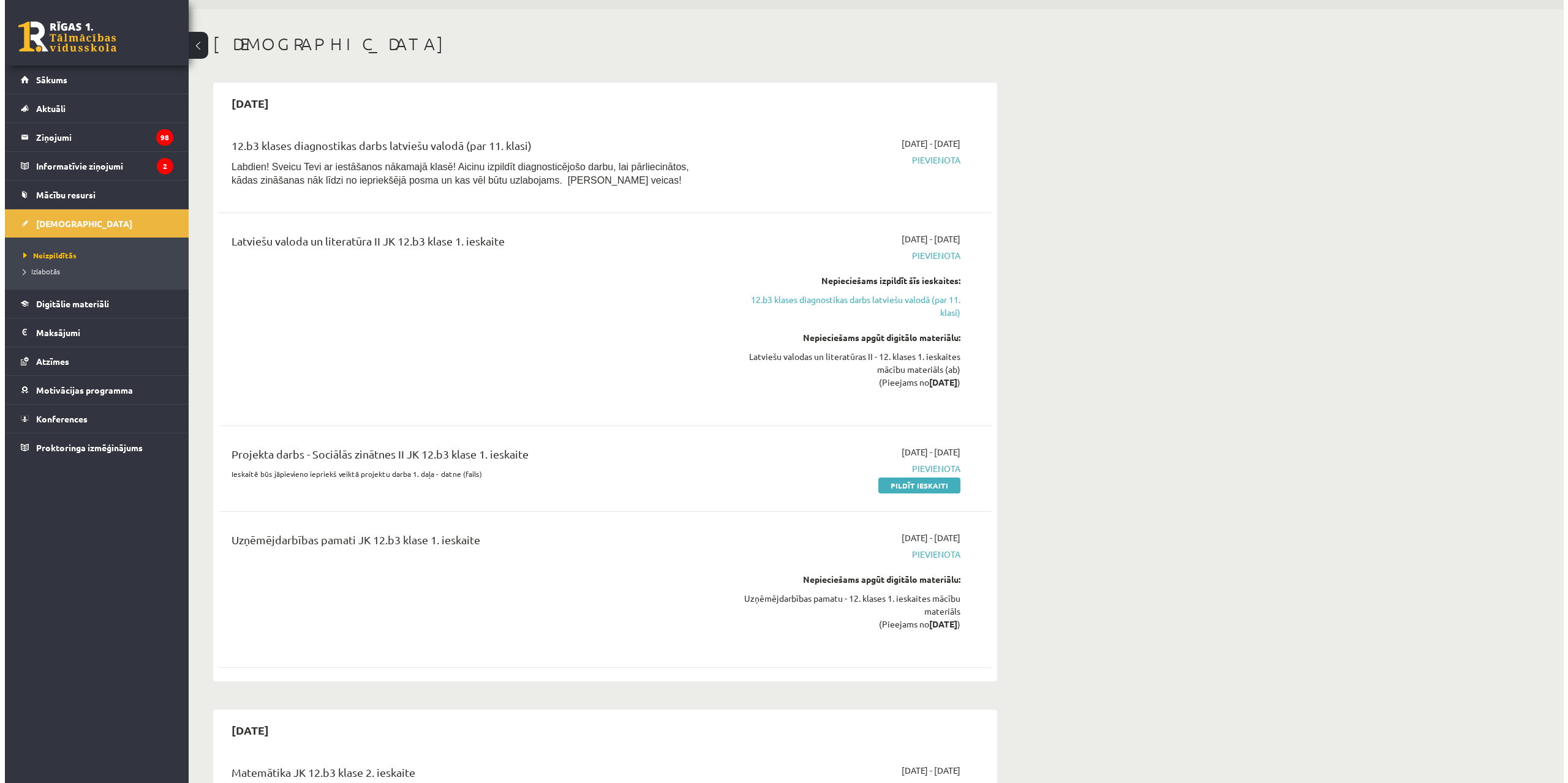
scroll to position [0, 0]
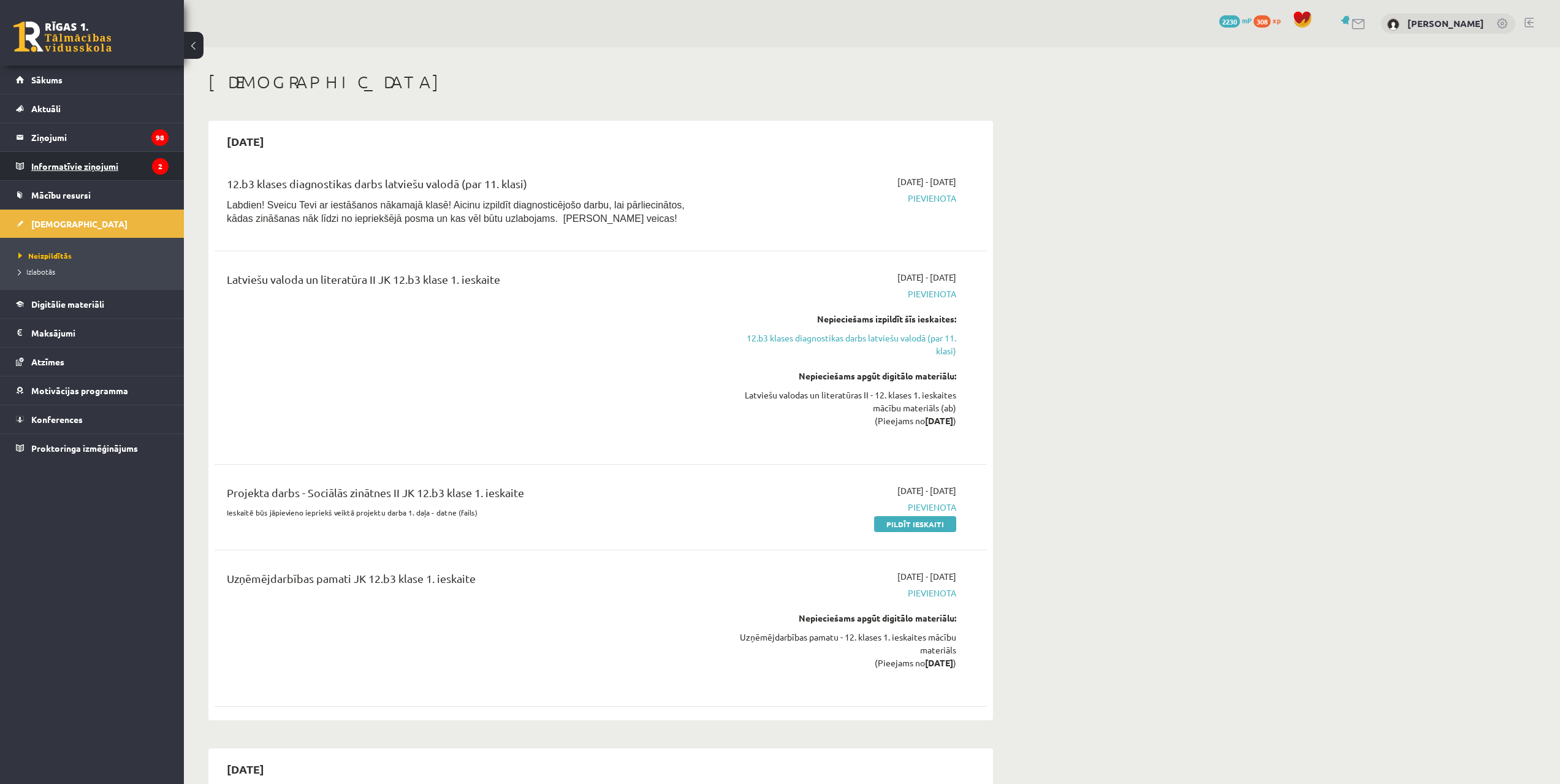
click at [132, 169] on legend "Informatīvie ziņojumi 2" at bounding box center [100, 166] width 138 height 28
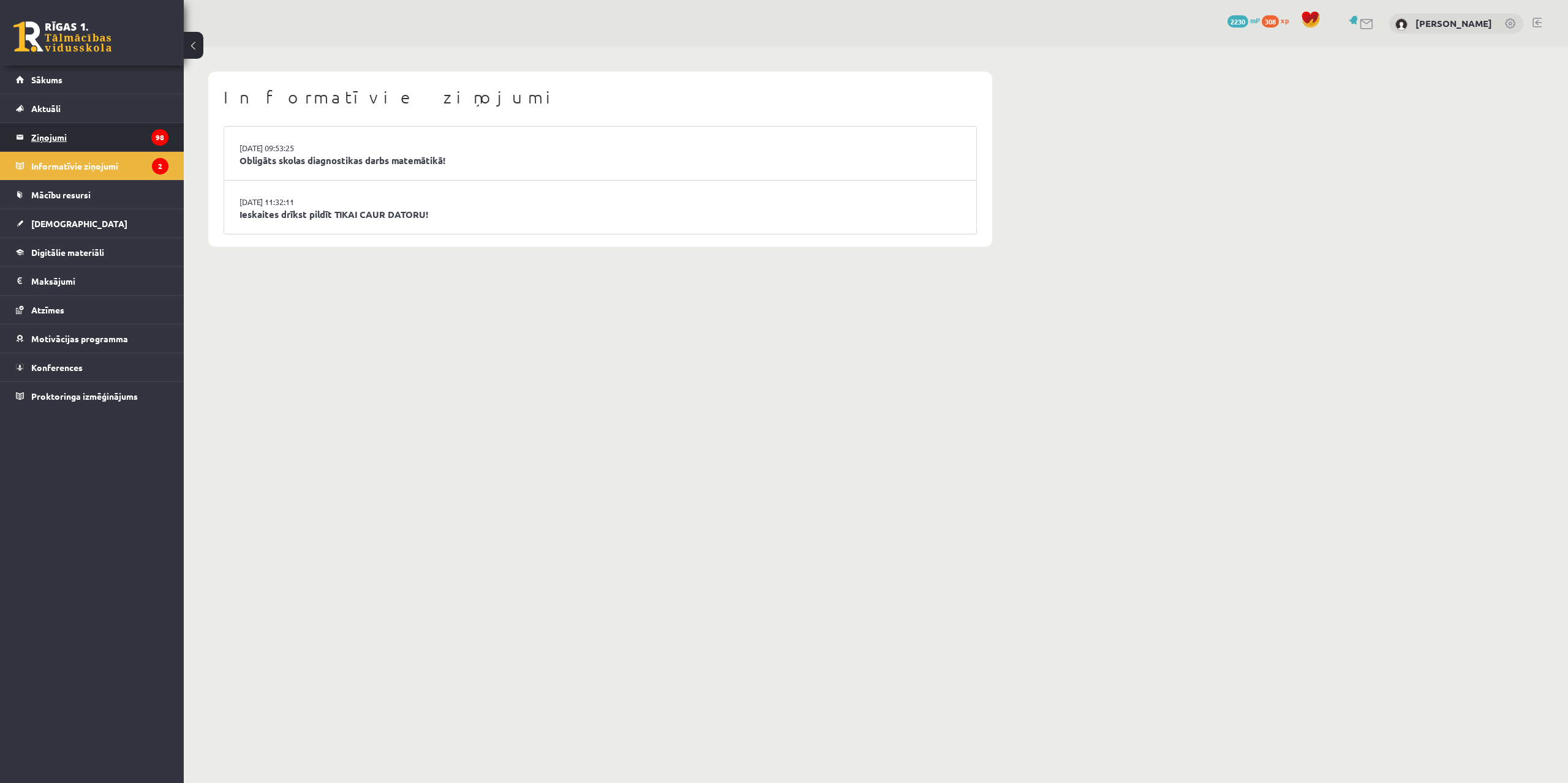
click at [136, 141] on legend "Ziņojumi 98" at bounding box center [100, 137] width 137 height 28
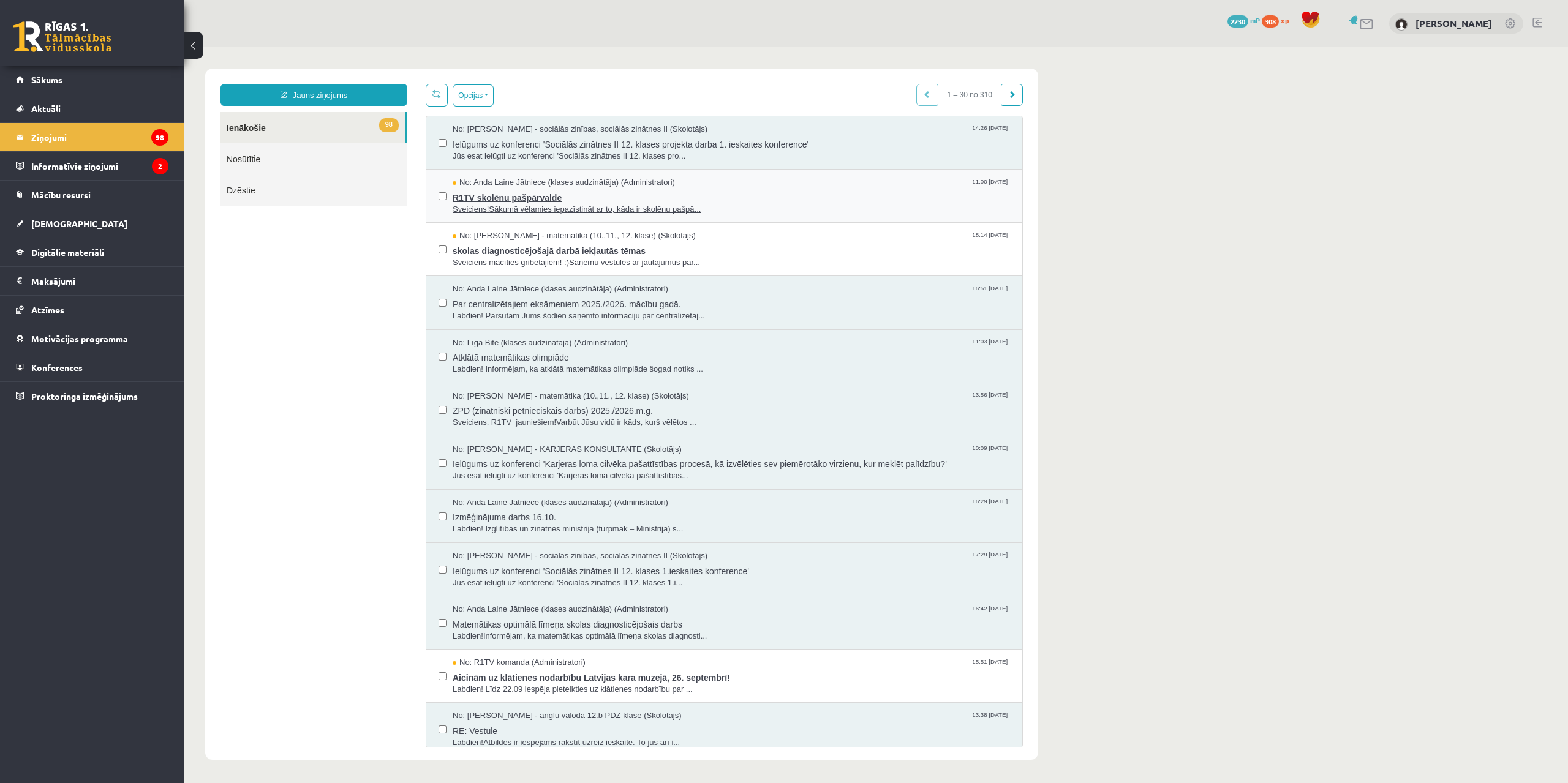
click at [463, 194] on span "R1TV skolēnu pašpārvalde" at bounding box center [732, 196] width 557 height 16
